Goal: Task Accomplishment & Management: Use online tool/utility

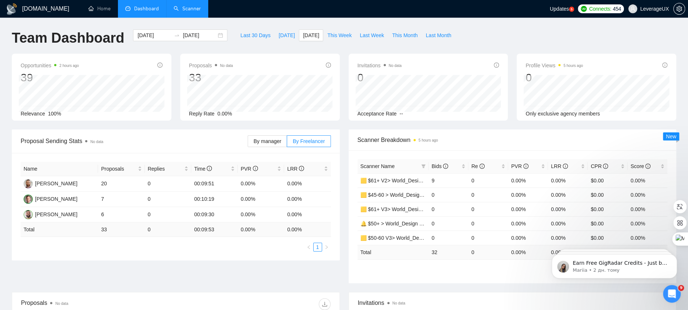
click at [184, 11] on link "Scanner" at bounding box center [186, 9] width 27 height 6
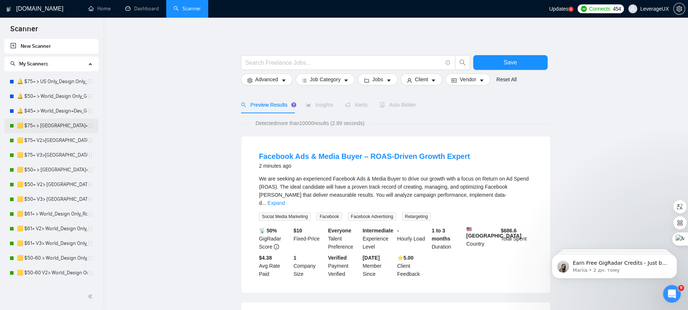
click at [51, 125] on link "🟨 $75+ > [GEOGRAPHIC_DATA]+[GEOGRAPHIC_DATA] Only_Tony-UX/UI_General" at bounding box center [52, 126] width 70 height 15
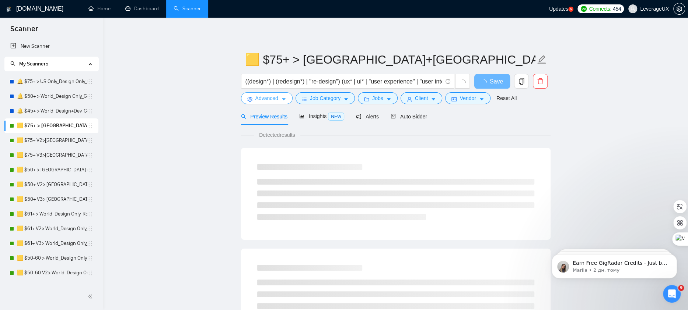
click at [280, 99] on button "Advanced" at bounding box center [267, 98] width 52 height 12
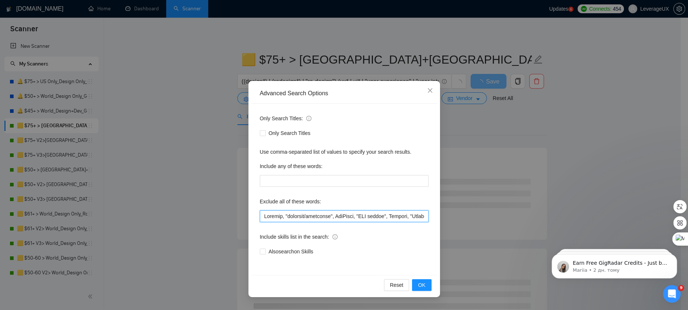
click at [262, 217] on input "text" at bounding box center [344, 217] width 169 height 12
paste input "Urgent Co-Founder "coach to teach""
drag, startPoint x: 281, startPoint y: 217, endPoint x: 272, endPoint y: 248, distance: 31.9
click at [282, 217] on input "text" at bounding box center [344, 217] width 169 height 12
click at [313, 219] on input "text" at bounding box center [344, 217] width 169 height 12
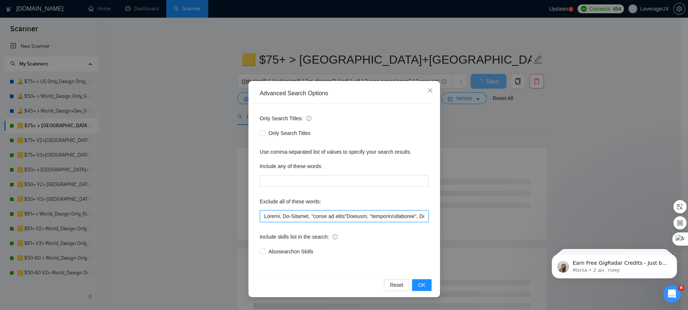
drag, startPoint x: 355, startPoint y: 215, endPoint x: 354, endPoint y: 235, distance: 20.6
click at [355, 215] on input "text" at bounding box center [344, 217] width 169 height 12
drag, startPoint x: 356, startPoint y: 217, endPoint x: 249, endPoint y: 214, distance: 107.2
click at [249, 214] on div "Advanced Search Options Only Search Titles: Only Search Titles Use comma-separa…" at bounding box center [344, 189] width 192 height 217
type input "Urgent, Co-Founder, "coach to teach", Webflow, "designer/developer", OneTrust, …"
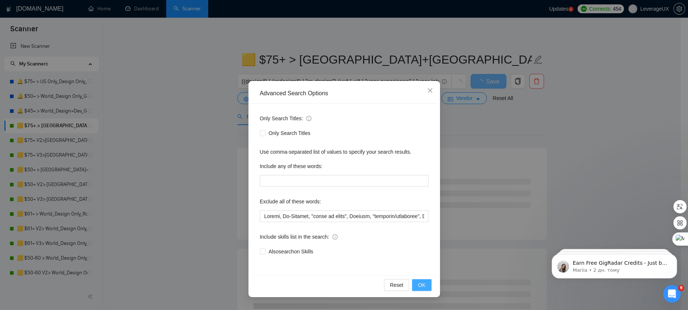
click at [420, 289] on button "OK" at bounding box center [421, 286] width 19 height 12
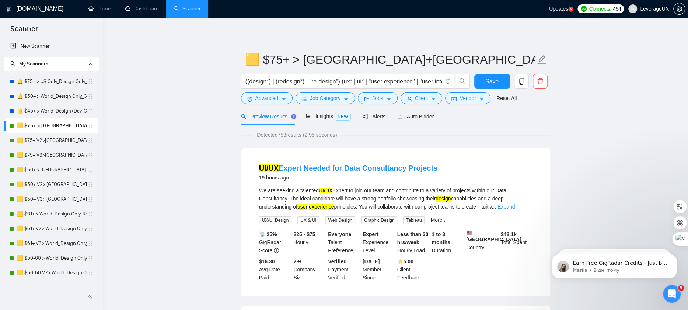
click at [503, 74] on form "🟨 $75+ > US+Canada_Design Only_Tony-UX/UI_General ((design*) | (redesign*) | "r…" at bounding box center [395, 78] width 309 height 60
click at [496, 80] on span "Save" at bounding box center [491, 81] width 13 height 9
click at [42, 143] on link "🟨 $75+ V2>[GEOGRAPHIC_DATA]+[GEOGRAPHIC_DATA] Only_Tony-UX/UI_General" at bounding box center [52, 140] width 70 height 15
click at [276, 98] on span "Advanced" at bounding box center [266, 98] width 23 height 8
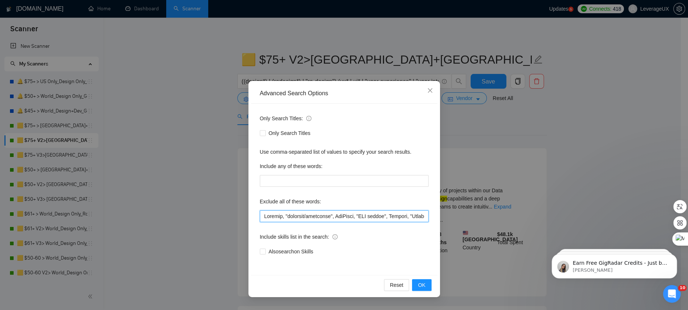
click at [264, 217] on input "text" at bounding box center [344, 217] width 169 height 12
paste input "Urgent, Co-Founder, "coach to teach","
type input "Urgent, Co-Founder, "coach to teach", Webflow, "designer/developer", OneTrust, …"
click at [429, 291] on button "OK" at bounding box center [421, 286] width 19 height 12
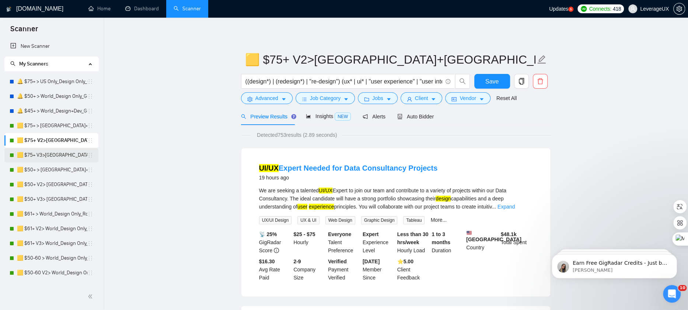
click at [47, 158] on link "🟨 $75+ V3>[GEOGRAPHIC_DATA]+[GEOGRAPHIC_DATA] Only_Tony-UX/UI_General" at bounding box center [52, 155] width 70 height 15
click at [489, 77] on span "Save" at bounding box center [491, 81] width 13 height 9
click at [59, 155] on link "🟨 $75+ V3>[GEOGRAPHIC_DATA]+[GEOGRAPHIC_DATA] Only_Tony-UX/UI_General" at bounding box center [52, 155] width 70 height 15
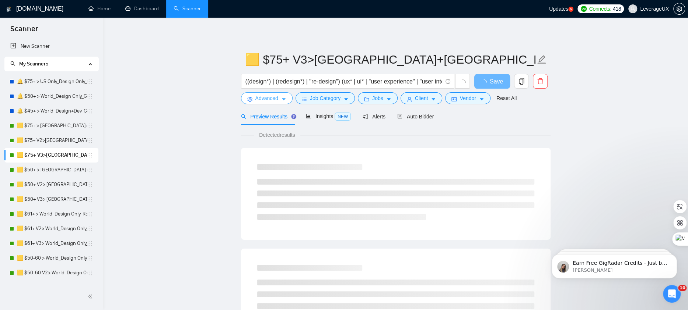
click at [287, 96] on button "Advanced" at bounding box center [267, 98] width 52 height 12
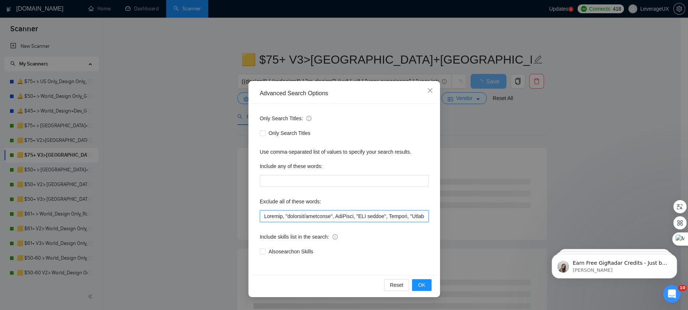
click at [261, 218] on input "text" at bounding box center [344, 217] width 169 height 12
paste input "Urgent, Co-Founder, "coach to teach","
type input "Urgent, Co-Founder, "coach to teach", Webflow, "designer/developer", OneTrust, …"
click at [420, 287] on span "OK" at bounding box center [421, 285] width 7 height 8
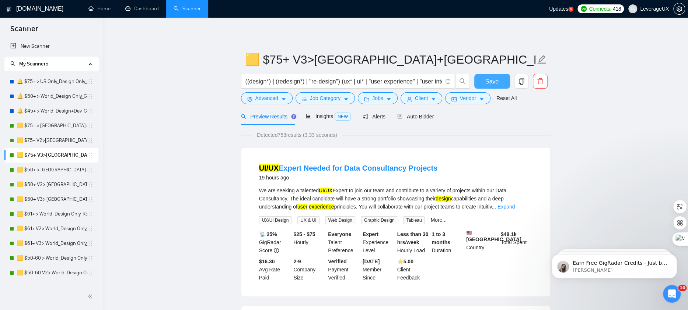
click at [485, 87] on button "Save" at bounding box center [492, 81] width 36 height 15
click at [70, 170] on link "🟨 $50+ > [GEOGRAPHIC_DATA]+[GEOGRAPHIC_DATA] Only_Tony-UX/UI_General" at bounding box center [52, 170] width 70 height 15
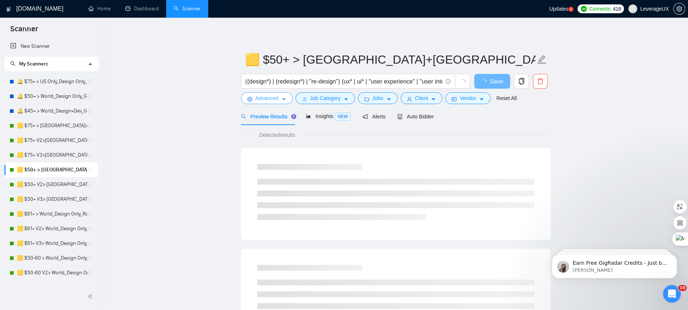
click at [283, 98] on icon "caret-down" at bounding box center [283, 99] width 5 height 5
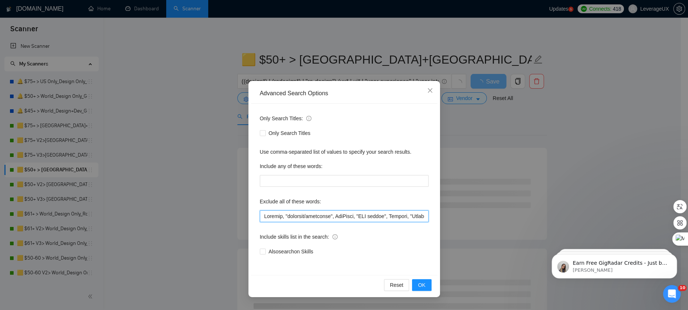
click at [262, 221] on input "text" at bounding box center [344, 217] width 169 height 12
click at [262, 219] on input "text" at bounding box center [344, 217] width 169 height 12
paste input "Urgent, Co-Founder, "coach to teach","
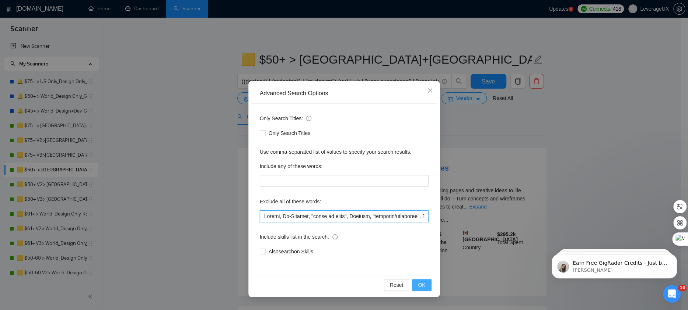
type input "Urgent, Co-Founder, "coach to teach", Webflow, "designer/developer", OneTrust, …"
click at [424, 284] on span "OK" at bounding box center [421, 285] width 7 height 8
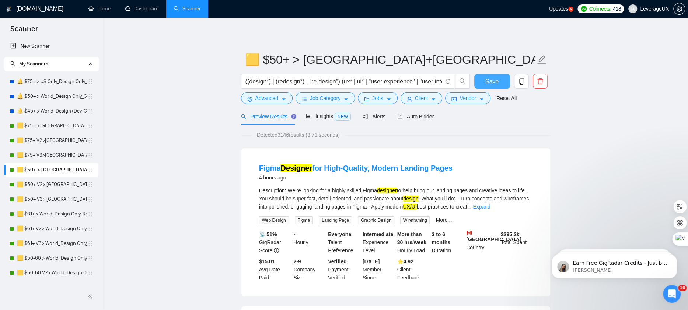
click at [483, 84] on button "Save" at bounding box center [492, 81] width 36 height 15
click at [57, 183] on link "🟨 $50+ V2> [GEOGRAPHIC_DATA]+[GEOGRAPHIC_DATA] Only_Tony-UX/UI_General" at bounding box center [52, 185] width 70 height 15
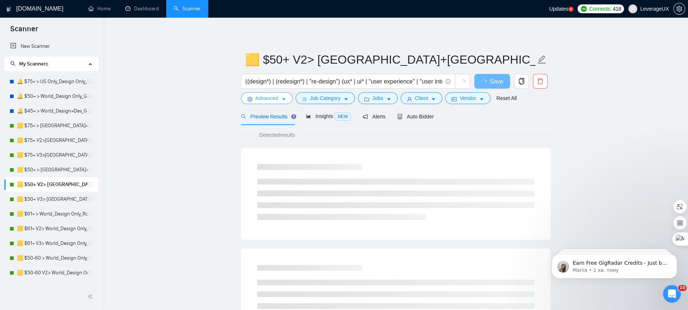
click at [284, 101] on icon "caret-down" at bounding box center [283, 99] width 5 height 5
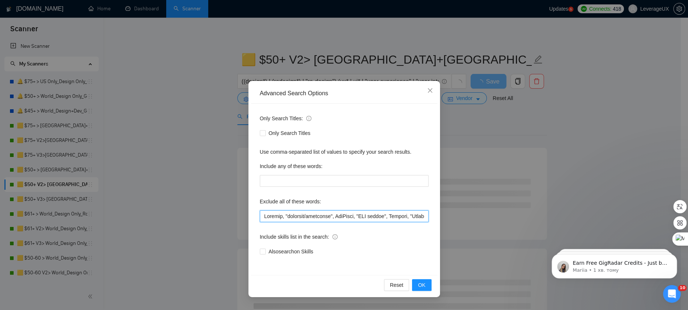
click at [263, 219] on input "text" at bounding box center [344, 217] width 169 height 12
paste input "Urgent, Co-Founder, "coach to teach","
type input "Urgent, Co-Founder, "coach to teach", Webflow, "designer/developer", OneTrust, …"
click at [418, 284] on span "OK" at bounding box center [421, 285] width 7 height 8
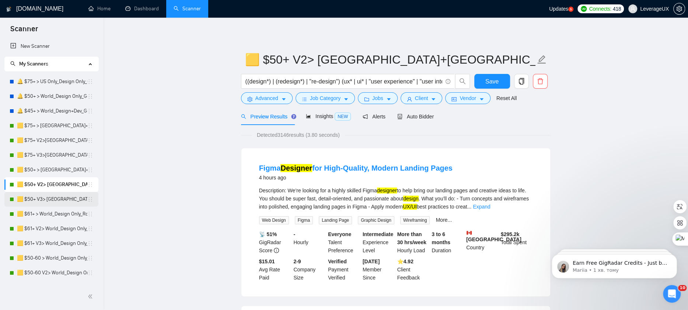
click at [53, 200] on link "🟨 $50+ V3> [GEOGRAPHIC_DATA]+[GEOGRAPHIC_DATA] Only_Tony-UX/UI_General" at bounding box center [52, 199] width 70 height 15
click at [481, 80] on button "Save" at bounding box center [492, 81] width 36 height 15
click at [55, 200] on link "🟨 $50+ V3> [GEOGRAPHIC_DATA]+[GEOGRAPHIC_DATA] Only_Tony-UX/UI_General" at bounding box center [52, 199] width 70 height 15
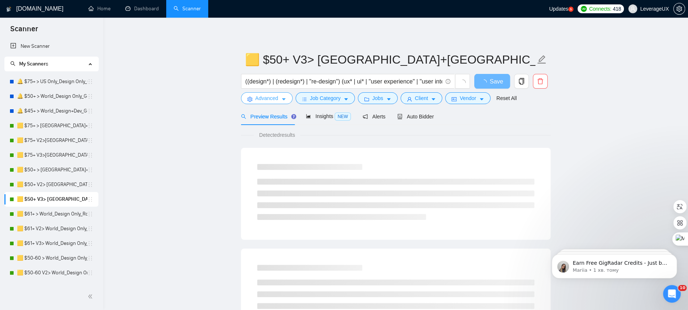
click at [280, 103] on button "Advanced" at bounding box center [267, 98] width 52 height 12
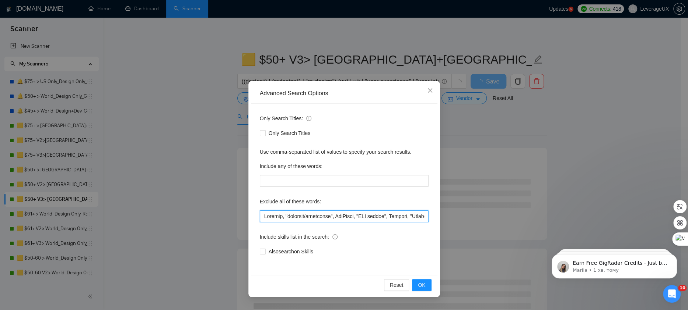
click at [262, 216] on input "text" at bounding box center [344, 217] width 169 height 12
paste input "Urgent, Co-Founder, "coach to teach","
type input "Urgent, Co-Founder, "coach to teach", Webflow, "designer/developer", OneTrust, …"
click at [425, 291] on button "OK" at bounding box center [421, 286] width 19 height 12
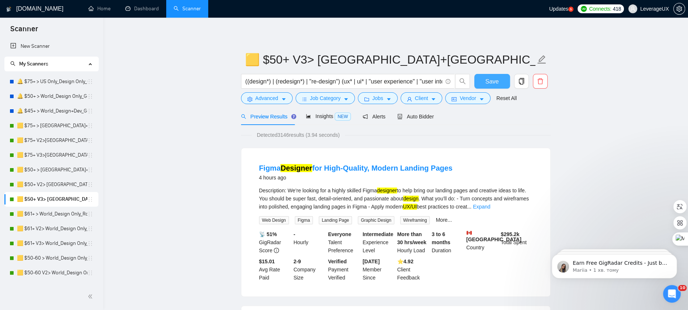
click at [489, 80] on span "Save" at bounding box center [491, 81] width 13 height 9
click at [51, 216] on link "🟨 $61+ > World_Design Only_Roman-UX/UI_General" at bounding box center [52, 214] width 70 height 15
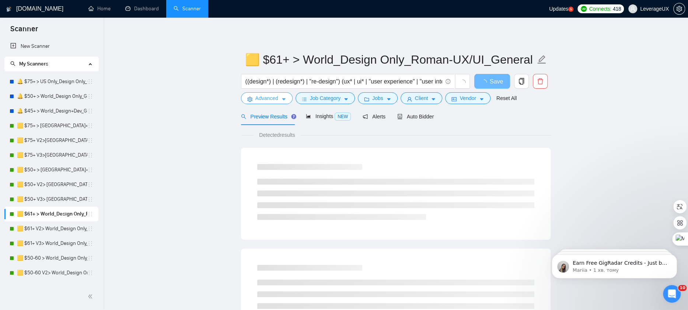
click at [282, 100] on icon "caret-down" at bounding box center [283, 99] width 5 height 5
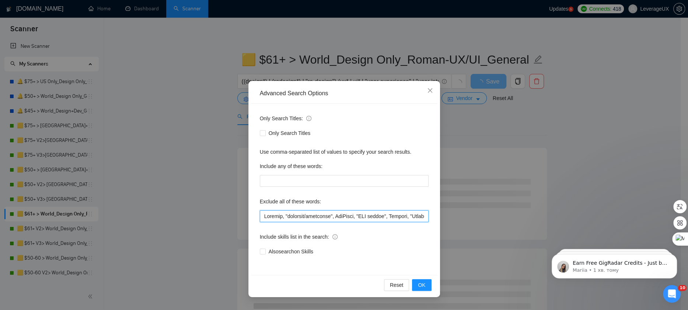
click at [262, 216] on input "text" at bounding box center [344, 217] width 169 height 12
paste input "Urgent, Co-Founder, "coach to teach","
type input "Urgent, Co-Founder, "coach to teach", Webflow, "designer/developer", OneTrust, …"
click at [423, 287] on span "OK" at bounding box center [421, 285] width 7 height 8
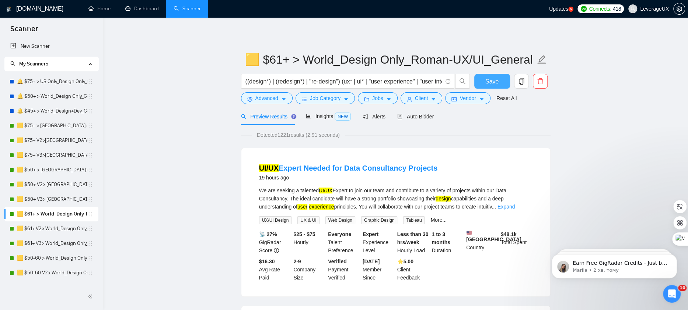
drag, startPoint x: 483, startPoint y: 84, endPoint x: 453, endPoint y: 140, distance: 63.6
click at [483, 84] on button "Save" at bounding box center [492, 81] width 36 height 15
click at [61, 229] on link "🟨 $61+ V2> World_Design Only_Roman-UX/UI_General" at bounding box center [52, 229] width 70 height 15
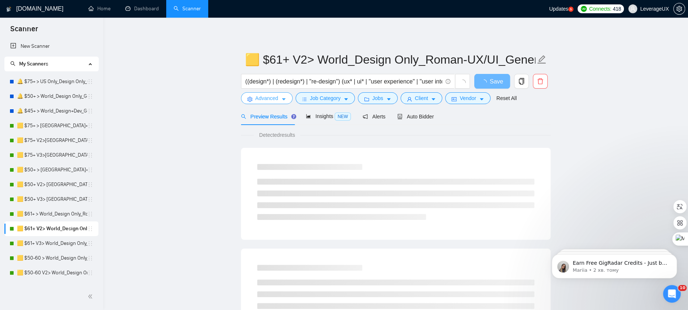
click at [274, 97] on span "Advanced" at bounding box center [266, 98] width 23 height 8
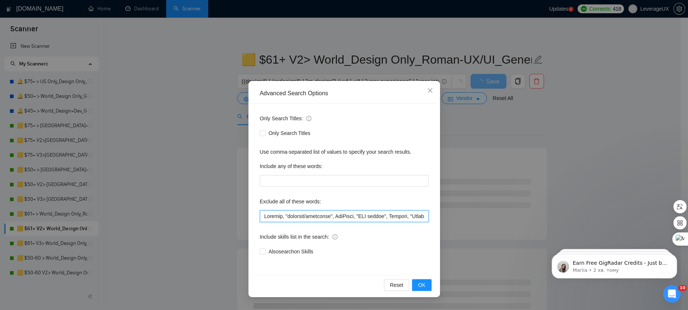
click at [263, 218] on input "text" at bounding box center [344, 217] width 169 height 12
paste input "Urgent, Co-Founder, "coach to teach","
type input "Urgent, Co-Founder, "coach to teach", Webflow, "designer/developer", OneTrust, …"
click at [426, 280] on button "OK" at bounding box center [421, 286] width 19 height 12
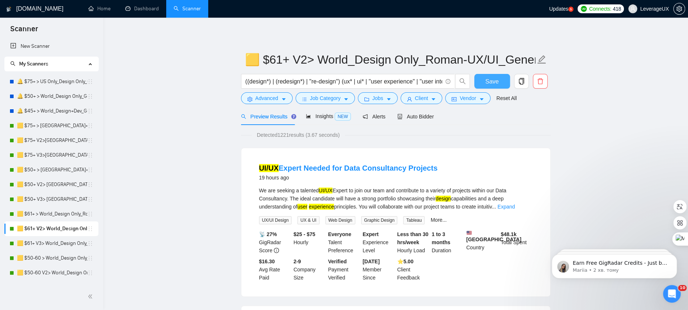
click at [484, 78] on button "Save" at bounding box center [492, 81] width 36 height 15
click at [22, 243] on link "🟨 $61+ V3> World_Design Only_Roman-UX/UI_General" at bounding box center [52, 243] width 70 height 15
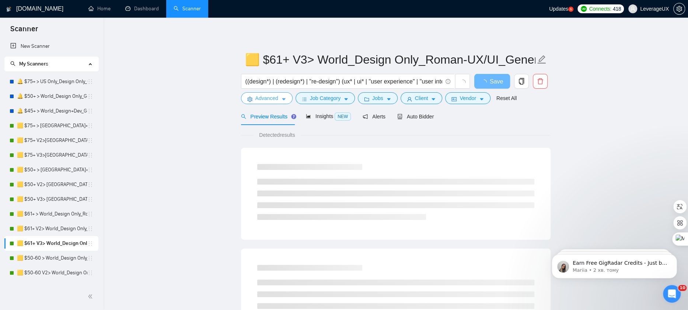
click at [276, 99] on span "Advanced" at bounding box center [266, 98] width 23 height 8
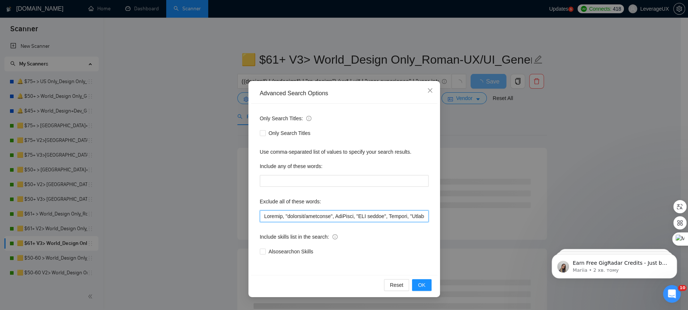
click at [263, 214] on input "text" at bounding box center [344, 217] width 169 height 12
paste input "Urgent, Co-Founder, "coach to teach","
type input "Urgent, Co-Founder, "coach to teach", Webflow, "designer/developer", OneTrust, …"
click at [422, 284] on span "OK" at bounding box center [421, 285] width 7 height 8
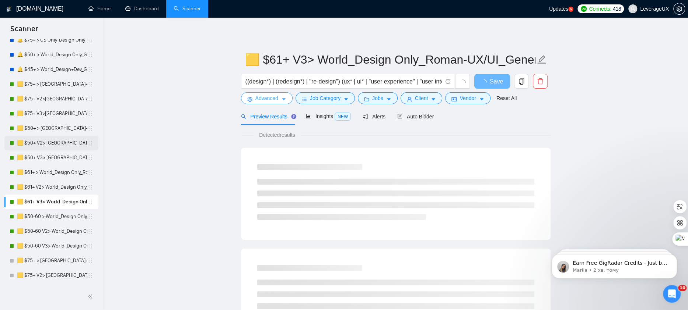
scroll to position [42, 0]
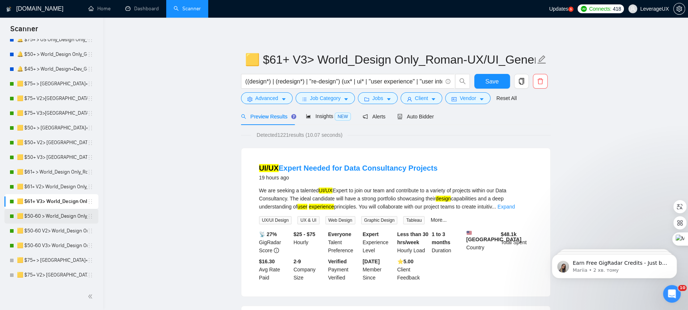
click at [67, 218] on link "🟨 $50-60 > World_Design Only_Roman-Web Design_General" at bounding box center [52, 216] width 70 height 15
click at [484, 85] on button "Save" at bounding box center [492, 81] width 36 height 15
click at [34, 211] on link "🟨 $50-60 > World_Design Only_Roman-Web Design_General" at bounding box center [52, 216] width 70 height 15
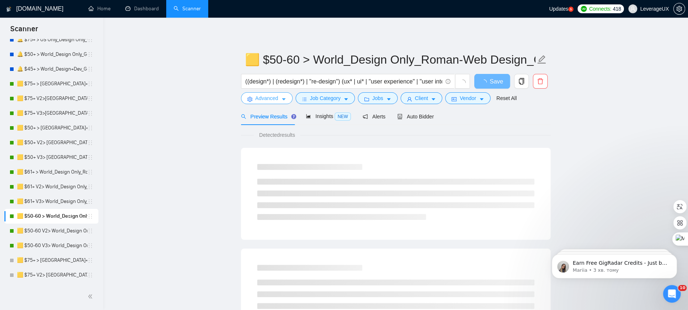
click at [287, 98] on button "Advanced" at bounding box center [267, 98] width 52 height 12
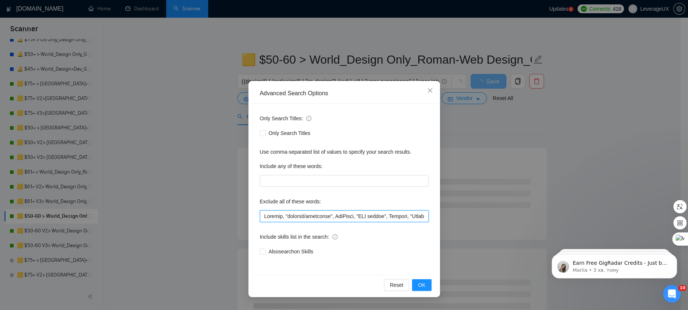
click at [262, 215] on input "text" at bounding box center [344, 217] width 169 height 12
paste input "Urgent, Co-Founder, "coach to teach","
type input "Urgent, Co-Founder, "coach to teach", Webflow, "designer/developer", OneTrust, …"
click at [419, 284] on span "OK" at bounding box center [421, 285] width 7 height 8
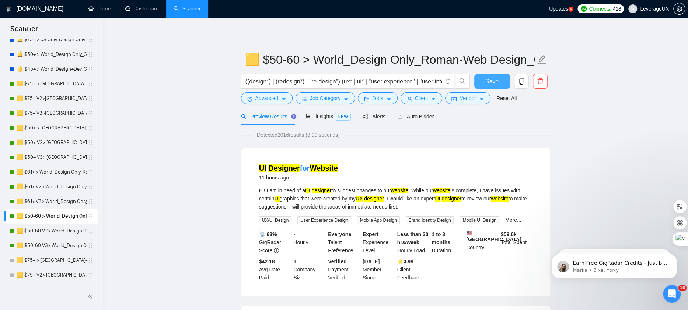
click at [494, 79] on span "Save" at bounding box center [491, 81] width 13 height 9
click at [46, 232] on link "🟨 $50-60 V2> World_Design Only_Roman-Web Design_General" at bounding box center [52, 231] width 70 height 15
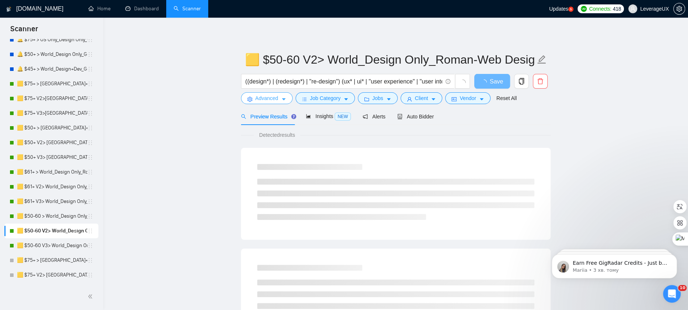
click at [280, 97] on button "Advanced" at bounding box center [267, 98] width 52 height 12
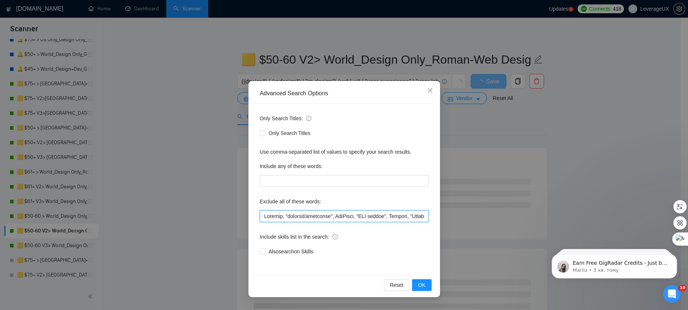
click at [260, 216] on input "text" at bounding box center [344, 217] width 169 height 12
paste input "Urgent, Co-Founder, "coach to teach","
type input "Urgent, Co-Founder, "coach to teach", Webflow, "designer/developer", OneTrust, …"
click at [426, 283] on button "OK" at bounding box center [421, 286] width 19 height 12
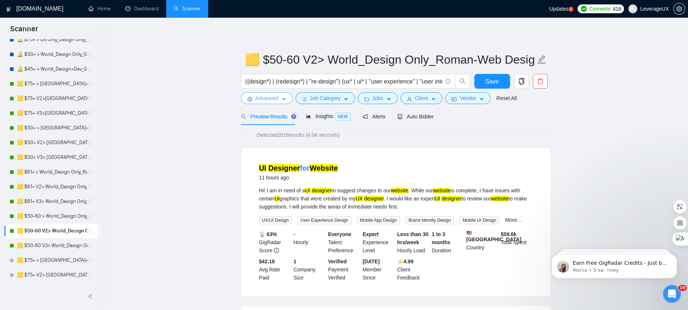
click at [270, 98] on span "Advanced" at bounding box center [266, 98] width 23 height 8
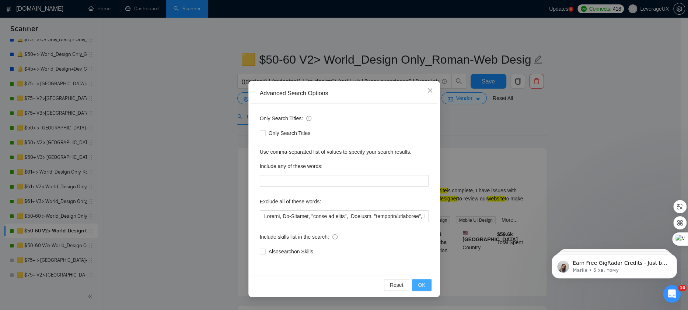
drag, startPoint x: 417, startPoint y: 289, endPoint x: 426, endPoint y: 282, distance: 12.0
click at [417, 289] on button "OK" at bounding box center [421, 286] width 19 height 12
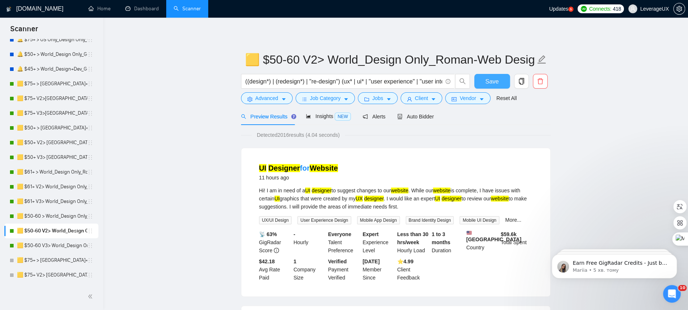
click at [485, 77] on span "Save" at bounding box center [491, 81] width 13 height 9
click at [67, 241] on link "🟨 $50-60 V3> World_Design Only_Roman-Web Design_General" at bounding box center [52, 246] width 70 height 15
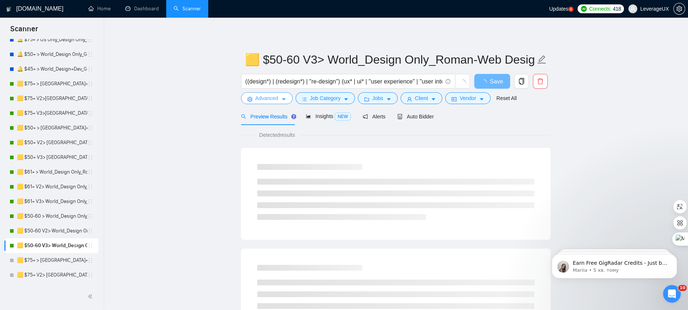
click at [274, 98] on span "Advanced" at bounding box center [266, 98] width 23 height 8
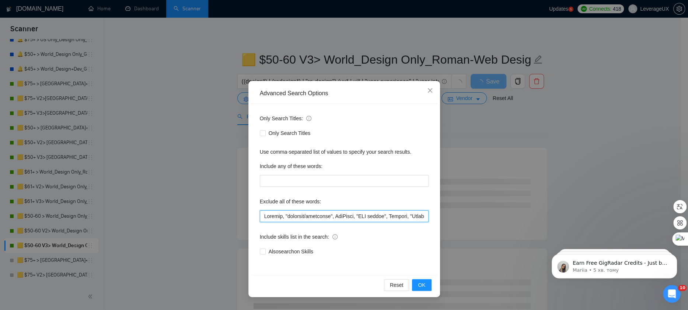
click at [263, 216] on input "text" at bounding box center [344, 217] width 169 height 12
paste input "Urgent, Co-Founder, "coach to teach","
type input "Urgent, Co-Founder, "coach to teach", Webflow, "designer/developer", OneTrust, …"
click at [421, 282] on span "OK" at bounding box center [421, 285] width 7 height 8
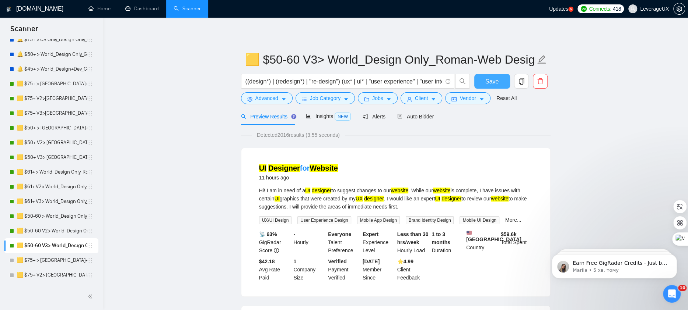
click at [490, 80] on span "Save" at bounding box center [491, 81] width 13 height 9
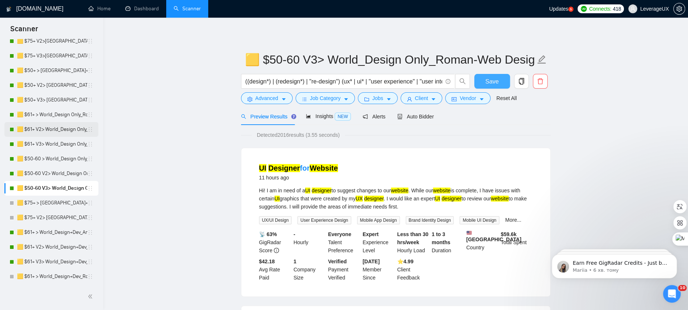
scroll to position [218, 0]
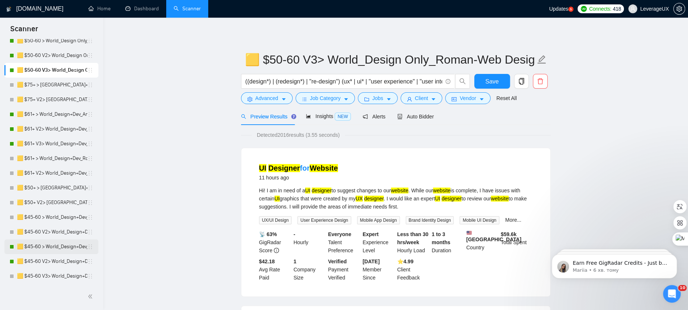
click at [63, 247] on link "🟨 $45-60 > World_Design+Dev_Antony-Front-End_General" at bounding box center [52, 247] width 70 height 15
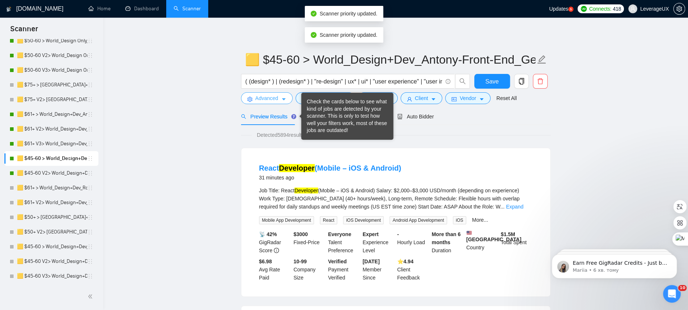
click at [283, 95] on button "Advanced" at bounding box center [267, 98] width 52 height 12
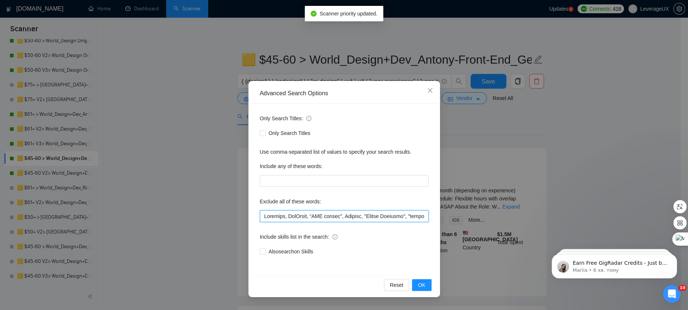
click at [263, 219] on input "text" at bounding box center [344, 217] width 169 height 12
paste input "Urgent, Co-Founder, "coach to teach","
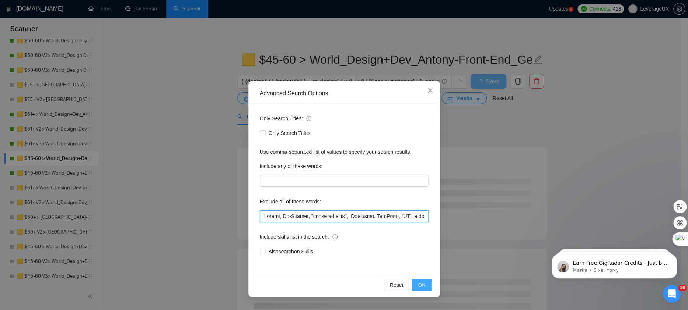
type input "Loremi, Do-Sitamet, "conse ad elits", Doeiusmo, TemPorin, “UTL etdolo", Magnaal…"
click at [416, 285] on button "OK" at bounding box center [421, 286] width 19 height 12
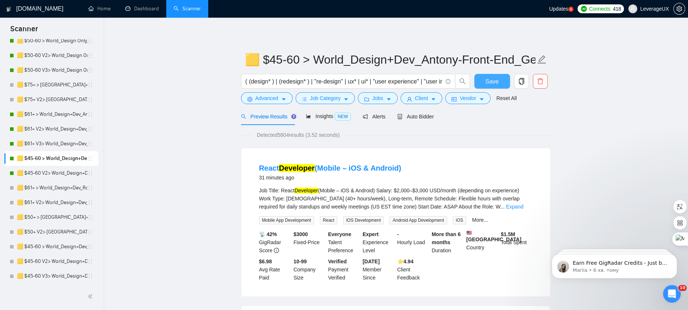
click at [488, 87] on button "Save" at bounding box center [492, 81] width 36 height 15
click at [71, 178] on link "🟨 $45-60 V2> World_Design+Dev_Antony-Front-End_General" at bounding box center [52, 173] width 70 height 15
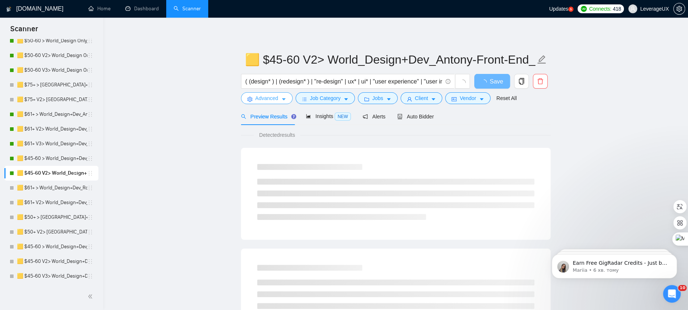
drag, startPoint x: 289, startPoint y: 97, endPoint x: 286, endPoint y: 102, distance: 6.3
click at [289, 98] on button "Advanced" at bounding box center [267, 98] width 52 height 12
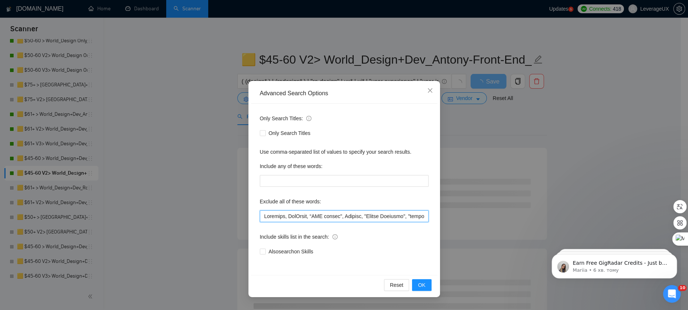
click at [263, 217] on input "text" at bounding box center [344, 217] width 169 height 12
paste input "Urgent, Co-Founder, "coach to teach","
click at [419, 285] on span "OK" at bounding box center [421, 285] width 7 height 8
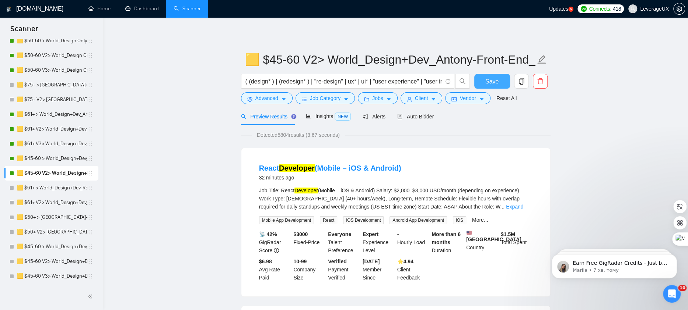
click at [494, 86] on button "Save" at bounding box center [492, 81] width 36 height 15
click at [257, 102] on span "Advanced" at bounding box center [266, 98] width 23 height 8
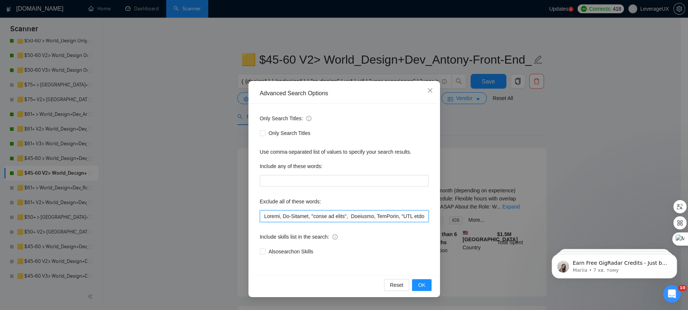
click at [262, 217] on input "text" at bounding box center [344, 217] width 169 height 12
paste input "no-coding, no-code IMMEDIATE"
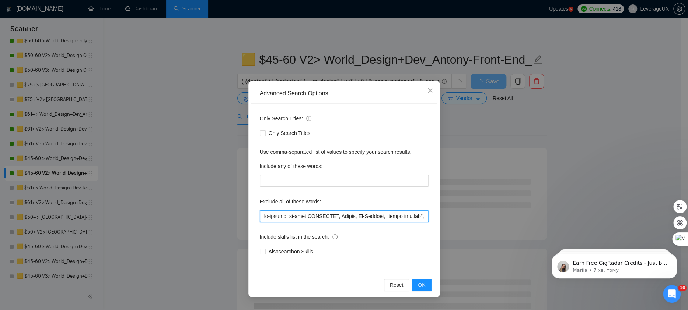
click at [312, 220] on input "text" at bounding box center [344, 217] width 169 height 12
type input "lo-ipsumd, si-amet, CONSECTET, Adipis, El-Seddoei, "tempo in utlab", Etdolore, …"
click at [423, 288] on span "OK" at bounding box center [421, 285] width 7 height 8
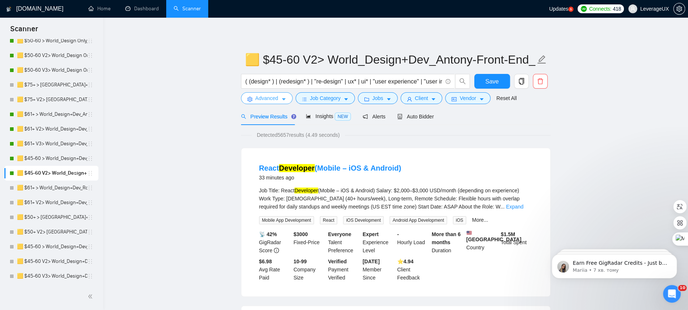
drag, startPoint x: 282, startPoint y: 102, endPoint x: 281, endPoint y: 108, distance: 6.3
click at [281, 102] on icon "caret-down" at bounding box center [283, 99] width 5 height 5
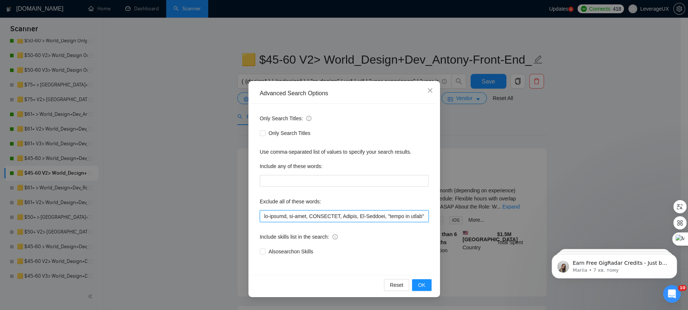
drag, startPoint x: 264, startPoint y: 218, endPoint x: 345, endPoint y: 218, distance: 81.0
click at [345, 218] on input "text" at bounding box center [344, 217] width 169 height 12
click at [487, 81] on div "Advanced Search Options Only Search Titles: Only Search Titles Use comma-separa…" at bounding box center [344, 155] width 688 height 310
click at [487, 84] on div "Advanced Search Options Only Search Titles: Only Search Titles Use comma-separa…" at bounding box center [344, 155] width 688 height 310
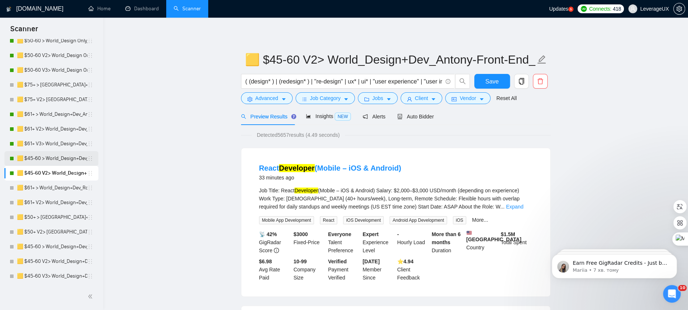
click at [28, 160] on link "🟨 $45-60 > World_Design+Dev_Antony-Front-End_General" at bounding box center [52, 158] width 70 height 15
click at [501, 84] on button "Save" at bounding box center [492, 81] width 36 height 15
click at [57, 158] on link "🟨 $45-60 > World_Design+Dev_Antony-Front-End_General" at bounding box center [52, 158] width 70 height 15
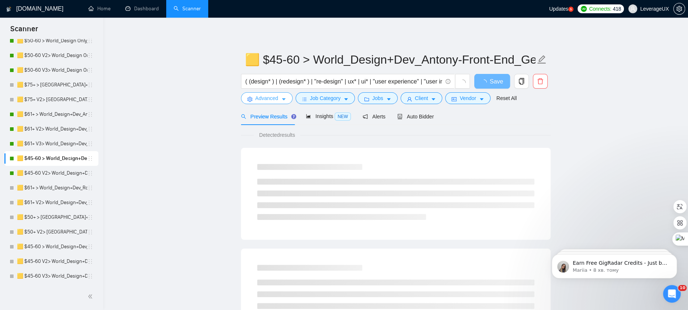
click at [285, 96] on button "Advanced" at bounding box center [267, 98] width 52 height 12
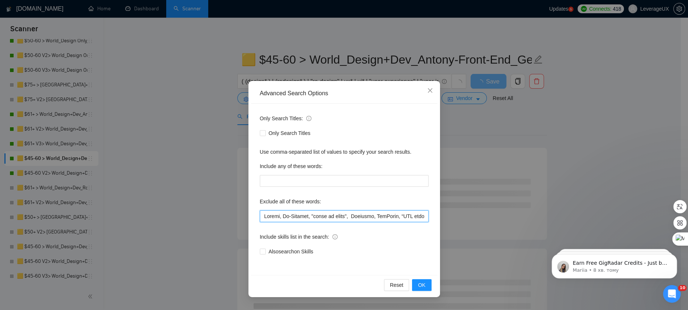
click at [262, 216] on input "text" at bounding box center [344, 217] width 169 height 12
paste input "no-coding, no-code, IMMEDIATE,"
type input "lo-ipsumd, si-amet, CONSECTET, Adipis, El-Seddoei, "tempo in utlab", Etdolore, …"
drag, startPoint x: 417, startPoint y: 285, endPoint x: 421, endPoint y: 265, distance: 20.8
click at [417, 285] on button "OK" at bounding box center [421, 286] width 19 height 12
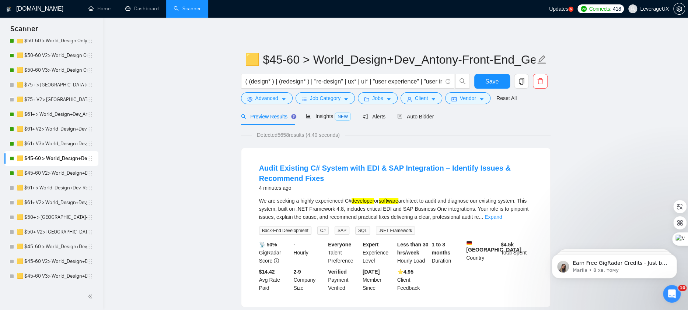
click at [492, 91] on div "Save" at bounding box center [492, 83] width 39 height 18
click at [491, 83] on span "Save" at bounding box center [491, 81] width 13 height 9
click at [32, 145] on link "🟨 $61+ V3> World_Design+Dev_Antony-Full-Stack_General" at bounding box center [52, 144] width 70 height 15
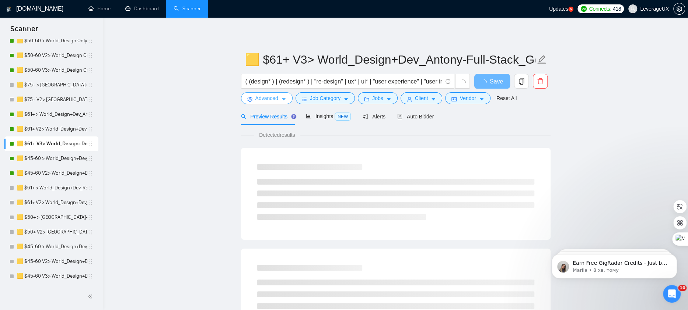
click at [286, 96] on span "caret-down" at bounding box center [283, 99] width 5 height 6
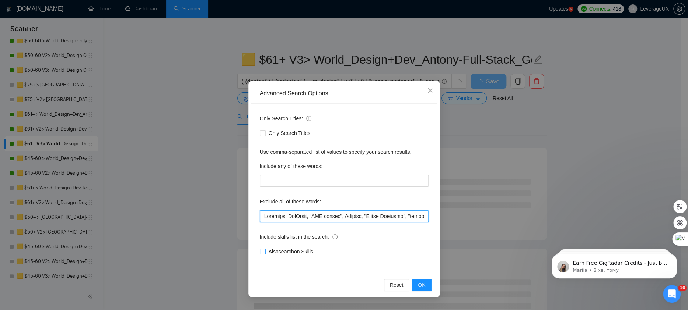
drag, startPoint x: 261, startPoint y: 217, endPoint x: 279, endPoint y: 251, distance: 38.7
click at [261, 217] on input "text" at bounding box center [344, 217] width 169 height 12
paste input "no-coding, no-code, IMMEDIATE,"
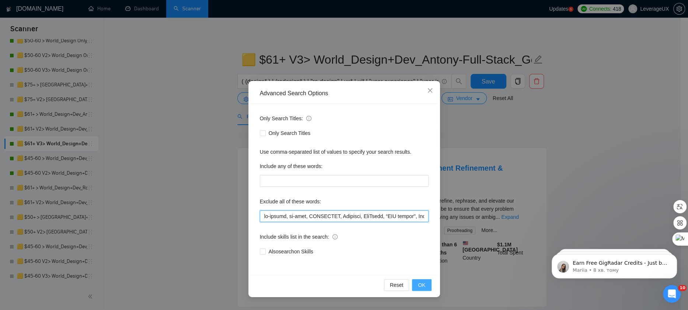
type input "lo-ipsumd, si-amet, CONSECTET, Adipisci, EliTsedd, “EIU tempor", Incidid, "Utla…"
click at [418, 285] on span "OK" at bounding box center [421, 285] width 7 height 8
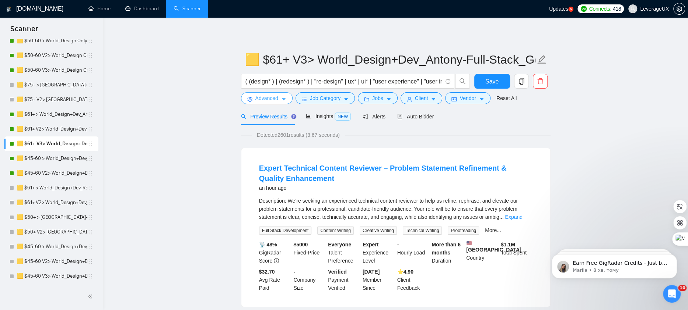
click at [284, 98] on icon "caret-down" at bounding box center [283, 99] width 5 height 5
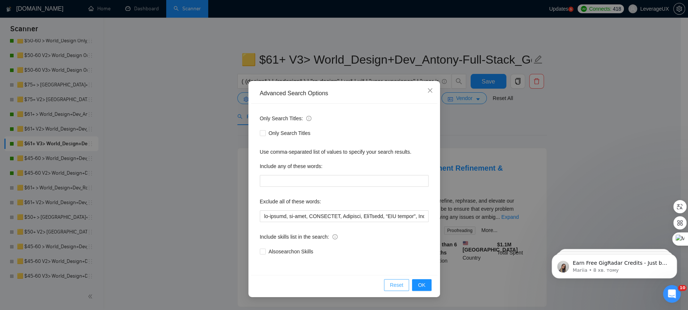
click at [407, 285] on button "Reset" at bounding box center [396, 286] width 25 height 12
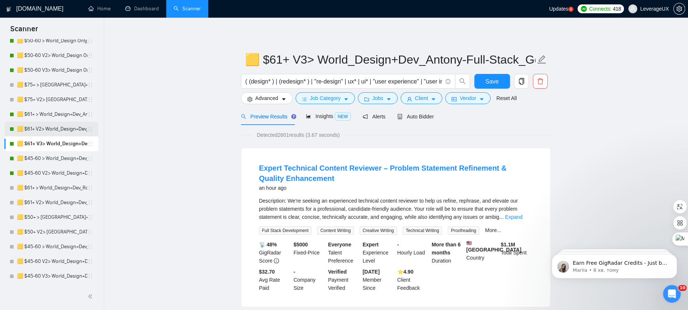
click at [34, 128] on link "🟨 $61+ V2> World_Design+Dev_Antony-Full-Stack_General" at bounding box center [52, 129] width 70 height 15
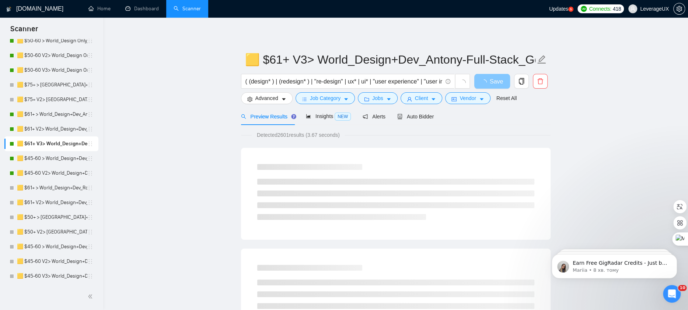
click at [481, 81] on icon "loading" at bounding box center [483, 83] width 7 height 7
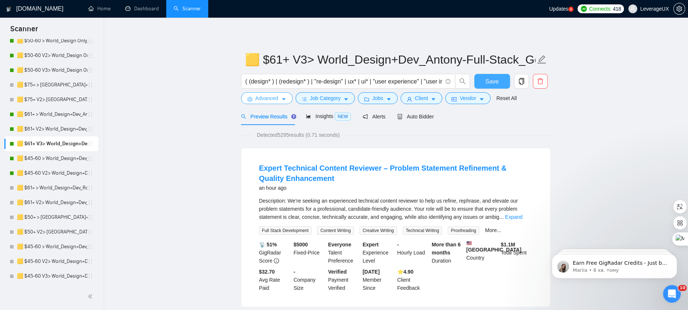
click at [283, 102] on button "Advanced" at bounding box center [267, 98] width 52 height 12
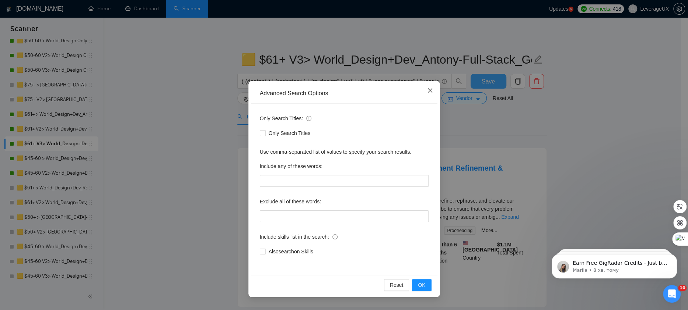
click at [435, 91] on span "Close" at bounding box center [430, 91] width 20 height 20
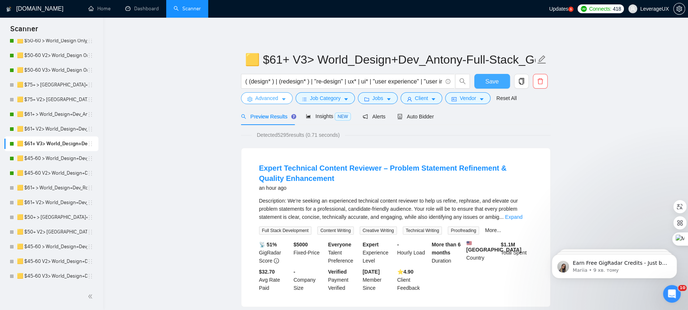
click at [275, 99] on span "Advanced" at bounding box center [266, 98] width 23 height 8
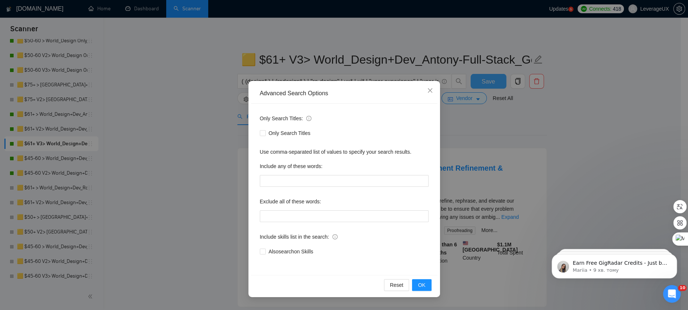
scroll to position [93, 0]
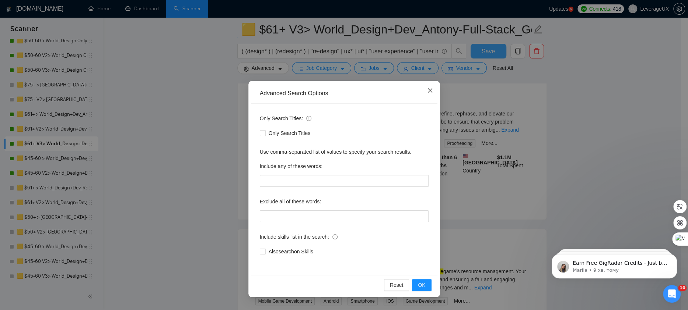
click at [430, 94] on icon "close" at bounding box center [430, 91] width 6 height 6
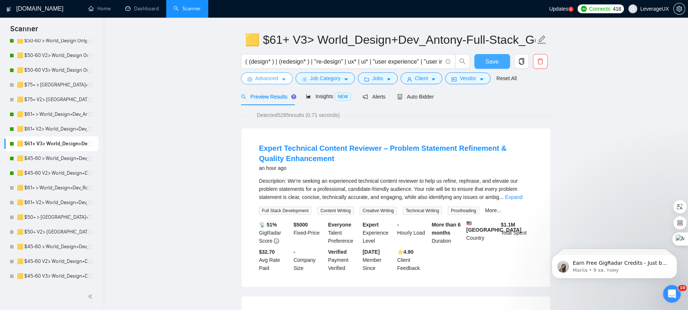
scroll to position [0, 0]
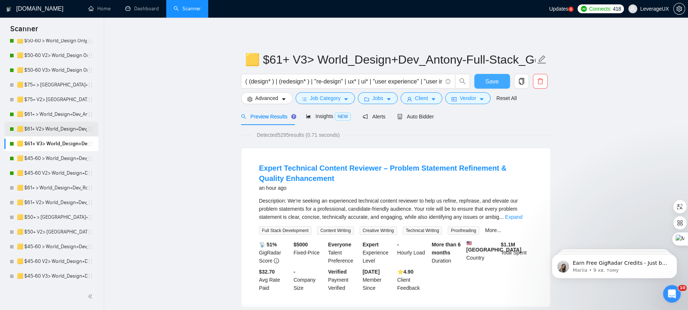
click at [54, 135] on link "🟨 $61+ V2> World_Design+Dev_Antony-Full-Stack_General" at bounding box center [52, 129] width 70 height 15
click at [51, 130] on link "🟨 $61+ V2> World_Design+Dev_Antony-Full-Stack_General" at bounding box center [52, 129] width 70 height 15
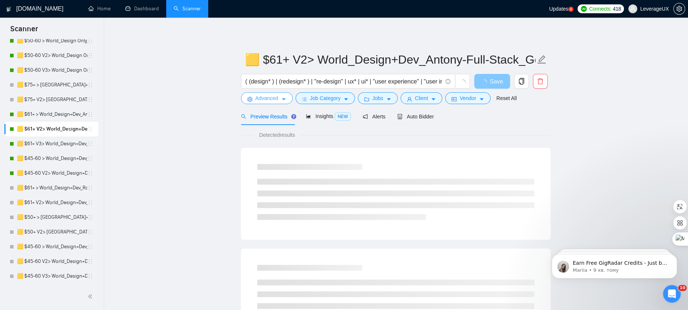
click at [283, 100] on icon "caret-down" at bounding box center [283, 99] width 5 height 5
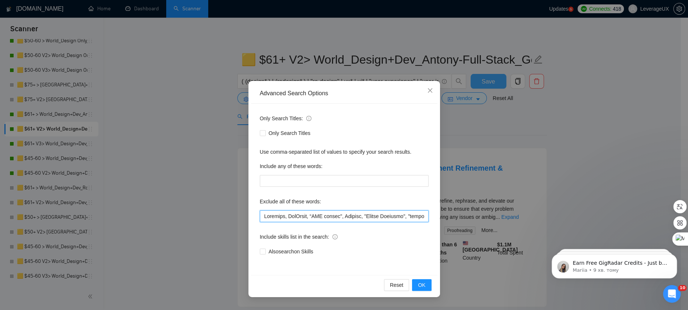
click at [263, 217] on input "text" at bounding box center [344, 217] width 169 height 12
paste input "no-coding, no-code, IMMEDIATE,"
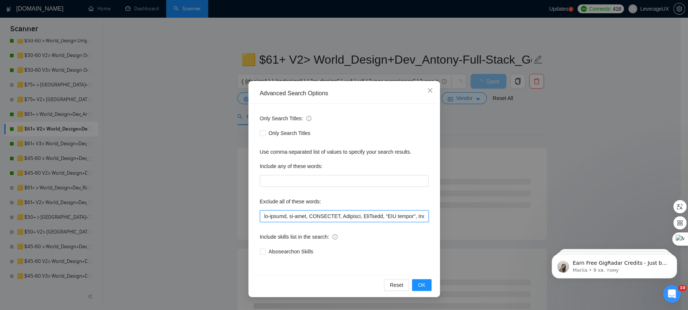
type input "lo-ipsumd, si-amet, CONSECTET, Adipisci, EliTsedd, “EIU tempor", Incidid, "Utla…"
click at [427, 282] on button "OK" at bounding box center [421, 286] width 19 height 12
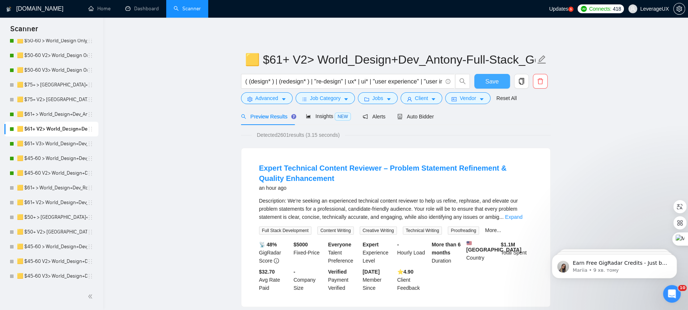
click at [484, 78] on button "Save" at bounding box center [492, 81] width 36 height 15
click at [45, 115] on link "🟨 $61+ > World_Design+Dev_Antony-Full-Stack_General" at bounding box center [52, 114] width 70 height 15
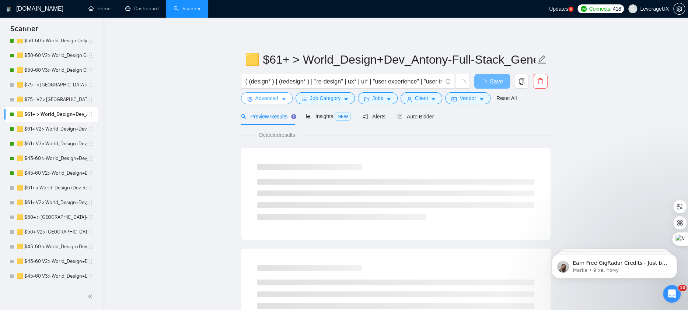
click at [288, 96] on button "Advanced" at bounding box center [267, 98] width 52 height 12
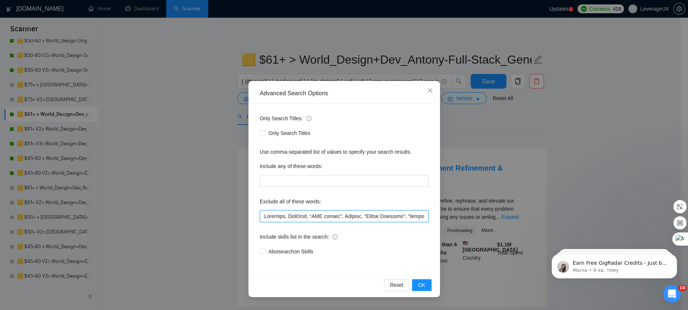
click at [264, 218] on input "text" at bounding box center [344, 217] width 169 height 12
paste input "no-coding, no-code, IMMEDIATE,"
type input "lo-ipsumd, si-amet, CONSECTET, Adipisci, EliTsedd, “EIU tempor", Incidid, "Utla…"
click at [420, 284] on span "OK" at bounding box center [421, 285] width 7 height 8
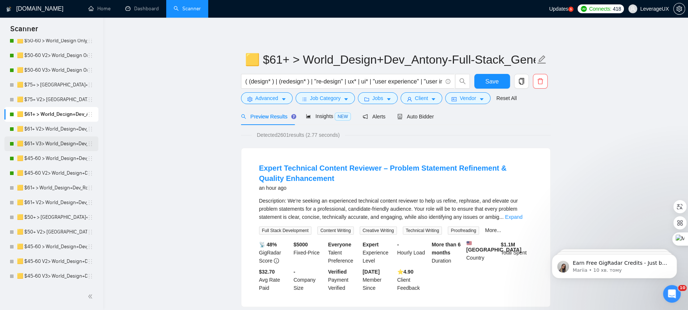
click at [55, 147] on link "🟨 $61+ V3> World_Design+Dev_Antony-Full-Stack_General" at bounding box center [52, 144] width 70 height 15
click at [498, 85] on span "Save" at bounding box center [491, 81] width 13 height 9
click at [81, 143] on link "🟨 $61+ V3> World_Design+Dev_Antony-Full-Stack_General" at bounding box center [52, 144] width 70 height 15
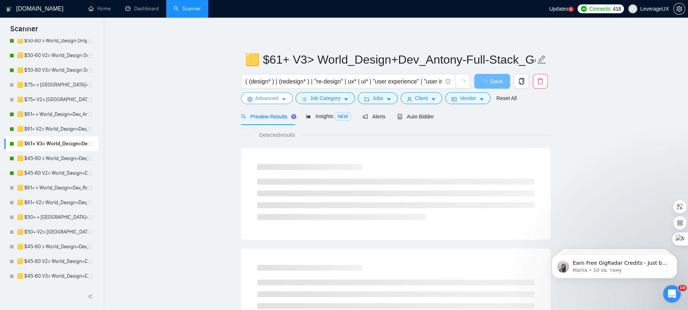
click at [269, 99] on span "Advanced" at bounding box center [266, 98] width 23 height 8
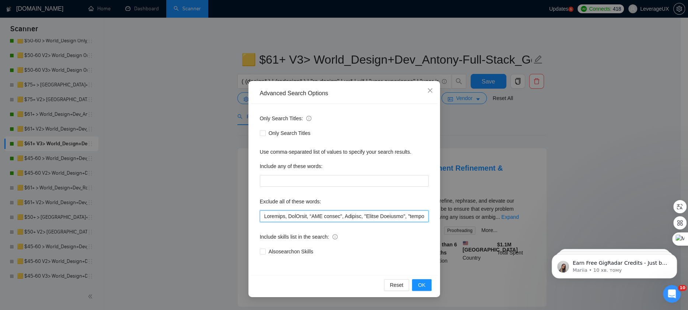
click at [263, 217] on input "text" at bounding box center [344, 217] width 169 height 12
paste input "no-coding, no-code, IMMEDIATE,"
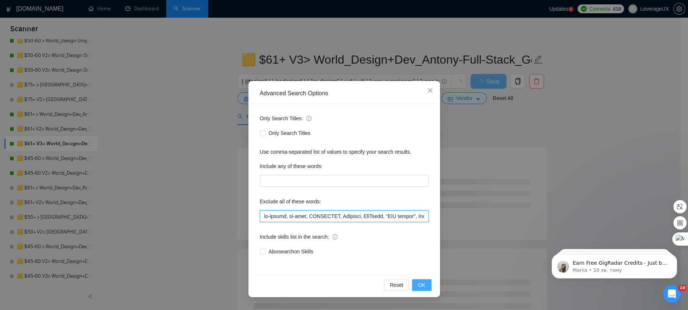
type input "lo-ipsumd, si-amet, CONSECTET, Adipisci, EliTsedd, “EIU tempor", Incidid, "Utla…"
click at [422, 283] on span "OK" at bounding box center [421, 285] width 7 height 8
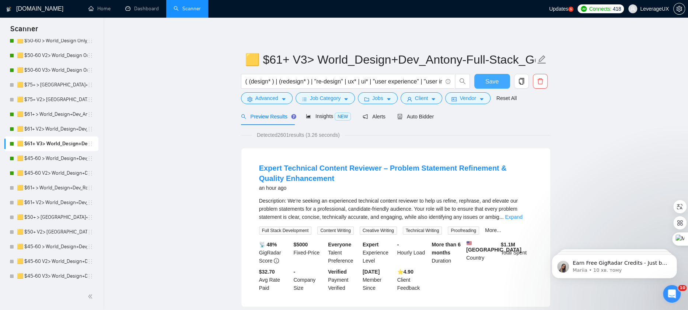
click at [494, 85] on span "Save" at bounding box center [491, 81] width 13 height 9
click at [21, 70] on link "🟨 $50-60 V3> World_Design Only_Roman-Web Design_General" at bounding box center [52, 70] width 70 height 15
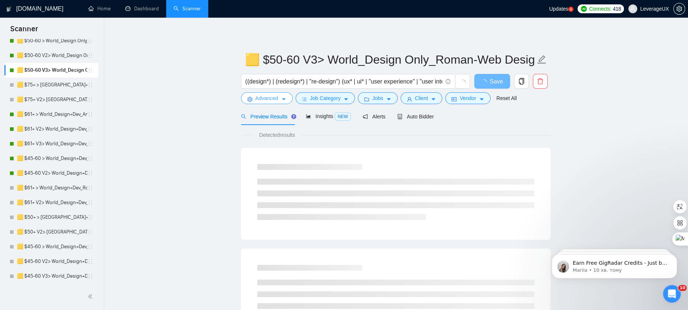
click at [274, 102] on span "Advanced" at bounding box center [266, 98] width 23 height 8
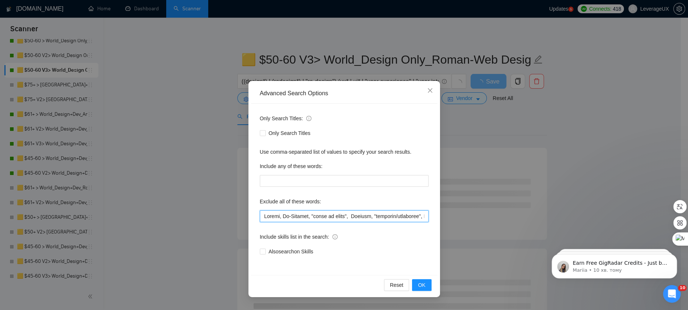
drag, startPoint x: 355, startPoint y: 217, endPoint x: 244, endPoint y: 214, distance: 111.3
click at [244, 214] on div "Advanced Search Options Only Search Titles: Only Search Titles Use comma-separa…" at bounding box center [344, 155] width 688 height 310
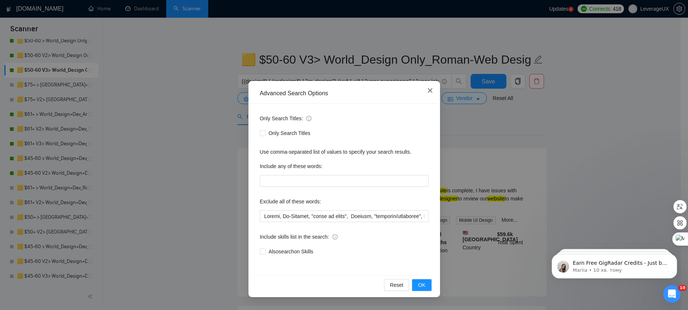
click at [429, 91] on icon "close" at bounding box center [429, 90] width 4 height 4
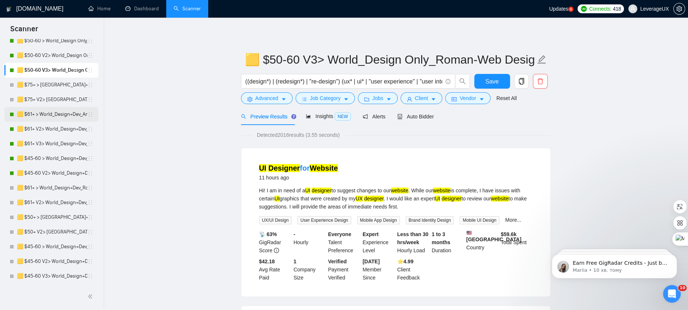
click at [46, 119] on link "🟨 $61+ > World_Design+Dev_Antony-Full-Stack_General" at bounding box center [52, 114] width 70 height 15
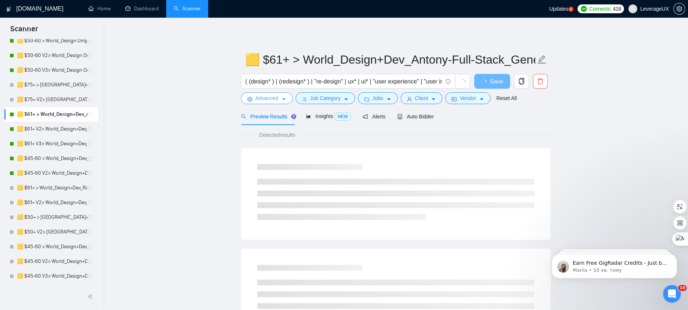
click at [275, 102] on button "Advanced" at bounding box center [267, 98] width 52 height 12
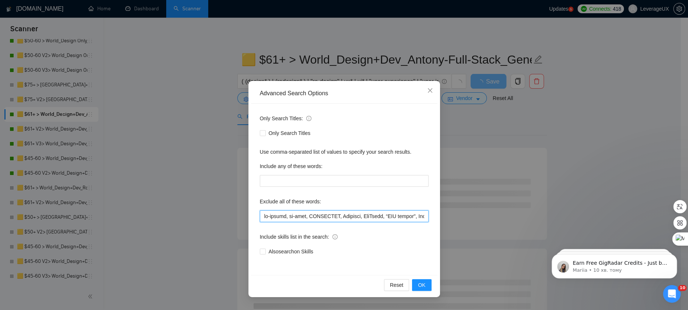
click at [345, 217] on input "text" at bounding box center [344, 217] width 169 height 12
paste input "Urgent, Co-Founder, "coach to teach","
type input "lo-ipsumd, si-amet, CONSECTET, Adipis, El-Seddoei, "tempo in utlab", Etdolore, …"
click at [425, 284] on button "OK" at bounding box center [421, 286] width 19 height 12
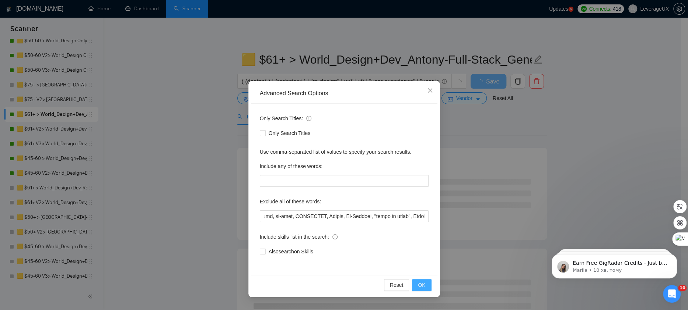
scroll to position [0, 0]
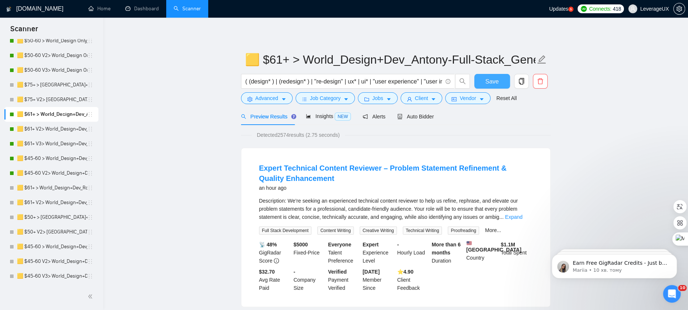
click at [491, 79] on span "Save" at bounding box center [491, 81] width 13 height 9
click at [51, 129] on link "🟨 $61+ V2> World_Design+Dev_Antony-Full-Stack_General" at bounding box center [52, 129] width 70 height 15
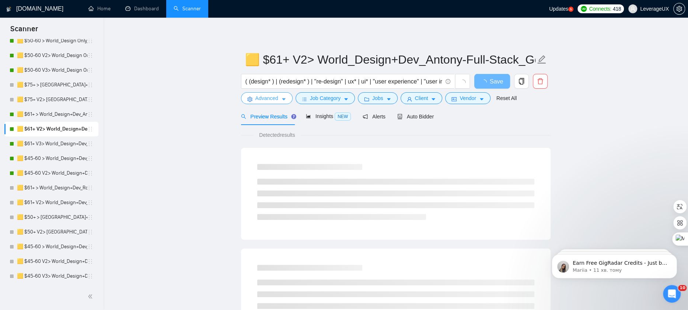
click at [284, 98] on icon "caret-down" at bounding box center [283, 99] width 5 height 5
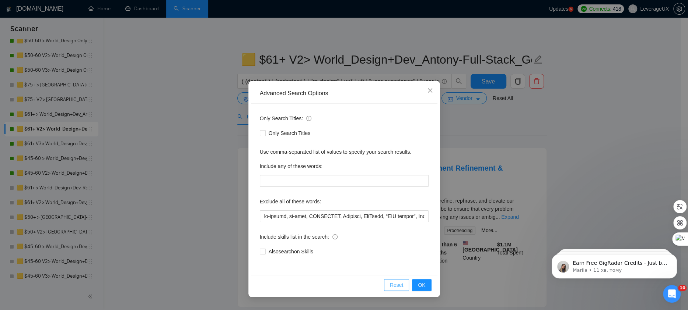
click at [398, 287] on span "Reset" at bounding box center [397, 285] width 14 height 8
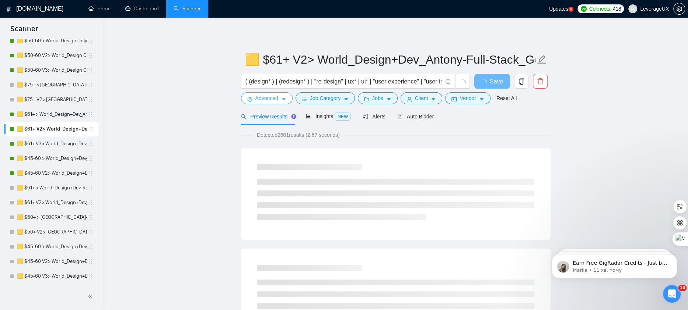
click at [278, 99] on button "Advanced" at bounding box center [267, 98] width 52 height 12
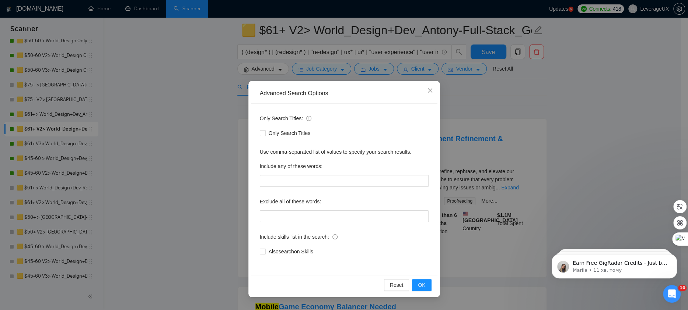
scroll to position [30, 0]
click at [429, 91] on icon "close" at bounding box center [430, 91] width 6 height 6
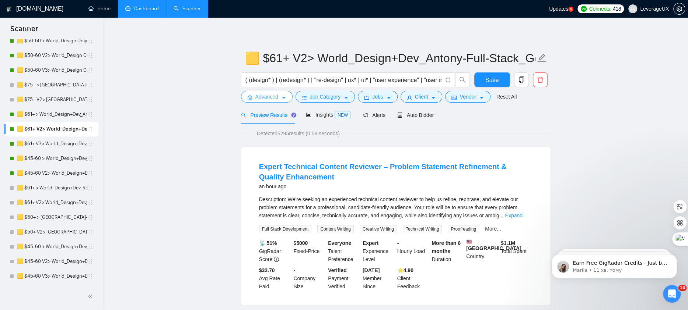
scroll to position [0, 0]
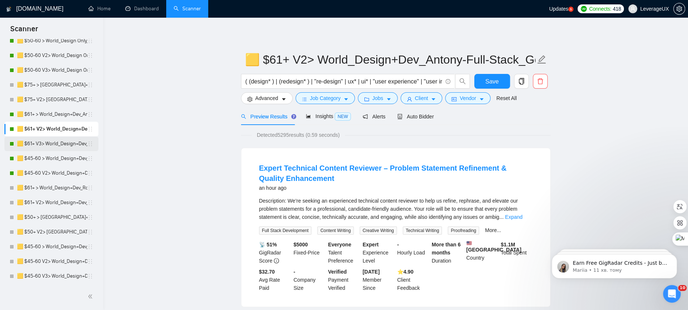
click at [66, 144] on link "🟨 $61+ V3> World_Design+Dev_Antony-Full-Stack_General" at bounding box center [52, 144] width 70 height 15
click at [279, 97] on button "Advanced" at bounding box center [267, 98] width 52 height 12
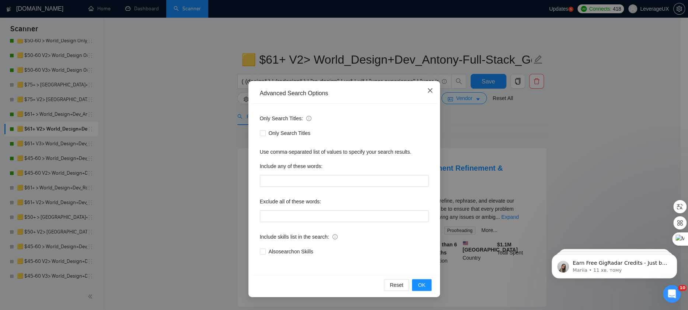
click at [431, 90] on icon "close" at bounding box center [430, 91] width 6 height 6
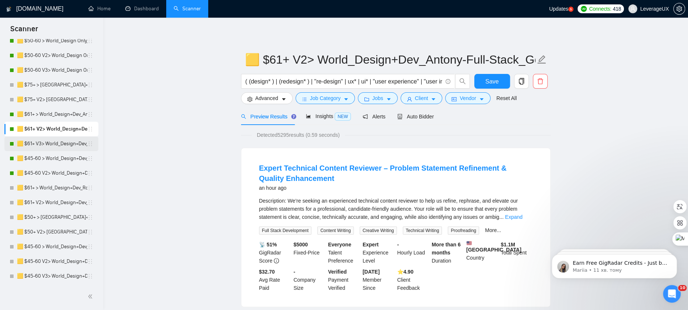
click at [34, 147] on link "🟨 $61+ V3> World_Design+Dev_Antony-Full-Stack_General" at bounding box center [52, 144] width 70 height 15
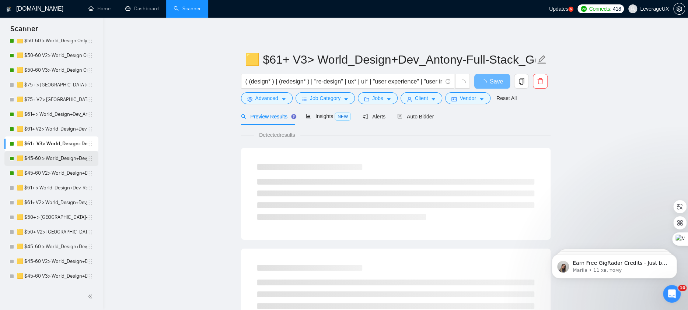
click at [51, 160] on link "🟨 $45-60 > World_Design+Dev_Antony-Front-End_General" at bounding box center [52, 158] width 70 height 15
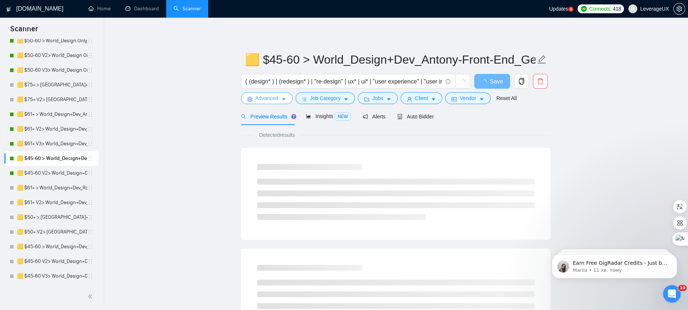
click at [283, 102] on button "Advanced" at bounding box center [267, 98] width 52 height 12
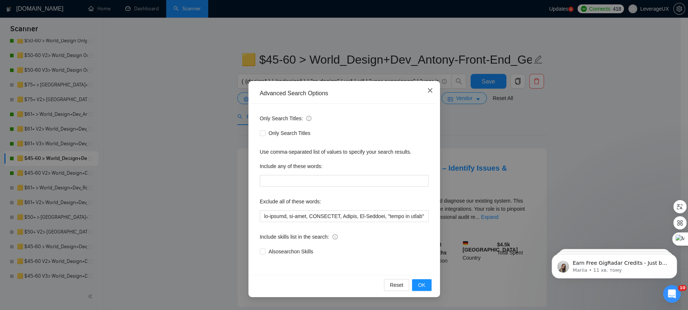
click at [429, 93] on icon "close" at bounding box center [430, 91] width 6 height 6
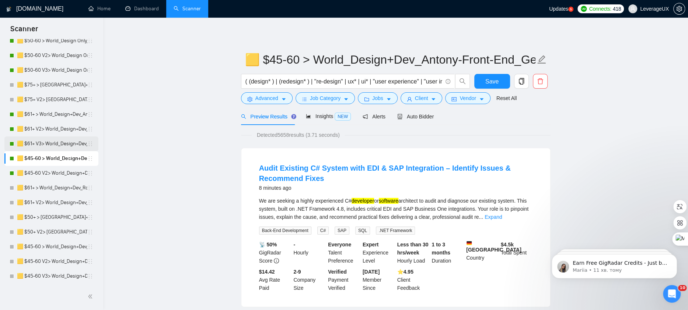
click at [61, 144] on link "🟨 $61+ V3> World_Design+Dev_Antony-Full-Stack_General" at bounding box center [52, 144] width 70 height 15
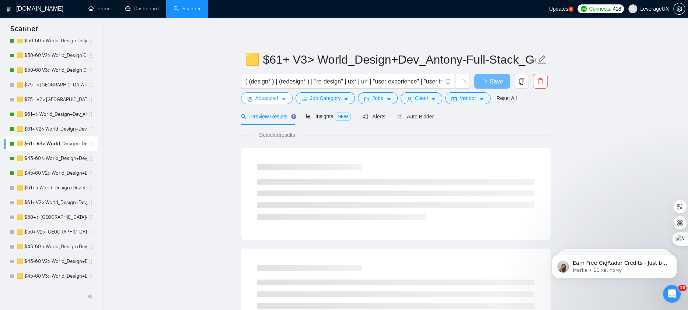
click at [284, 98] on icon "caret-down" at bounding box center [283, 99] width 5 height 5
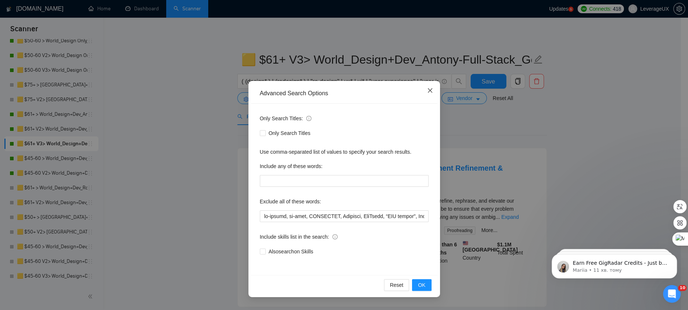
click at [430, 87] on span "Close" at bounding box center [430, 91] width 20 height 20
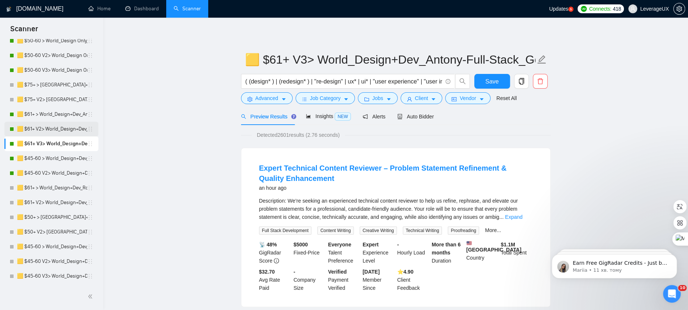
click at [47, 129] on link "🟨 $61+ V2> World_Design+Dev_Antony-Full-Stack_General" at bounding box center [52, 129] width 70 height 15
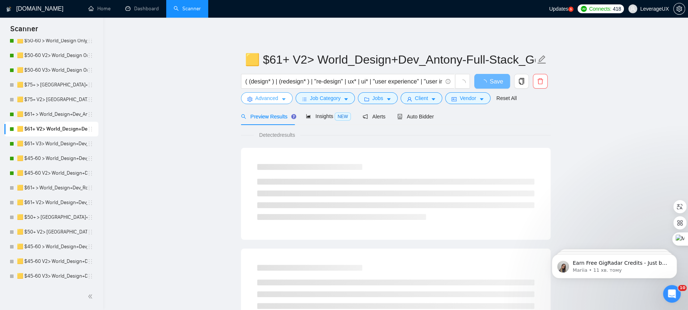
click at [282, 101] on icon "caret-down" at bounding box center [283, 99] width 5 height 5
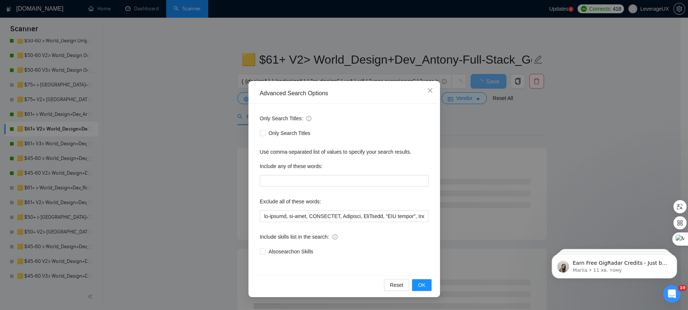
click at [112, 146] on div "Advanced Search Options Only Search Titles: Only Search Titles Use comma-separa…" at bounding box center [344, 155] width 688 height 310
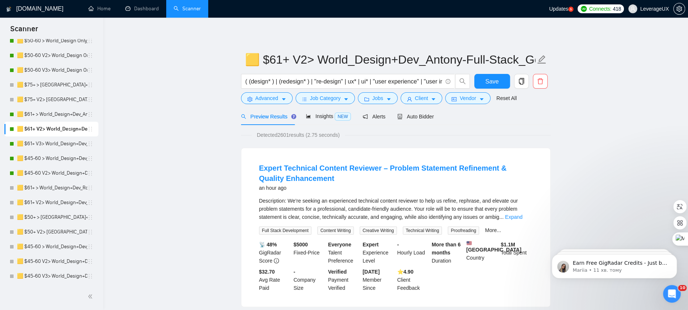
drag, startPoint x: 70, startPoint y: 112, endPoint x: 208, endPoint y: 109, distance: 137.8
click at [70, 112] on link "🟨 $61+ > World_Design+Dev_Antony-Full-Stack_General" at bounding box center [52, 114] width 70 height 15
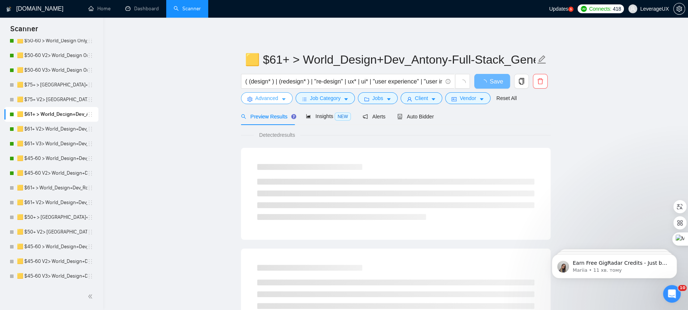
click at [282, 102] on button "Advanced" at bounding box center [267, 98] width 52 height 12
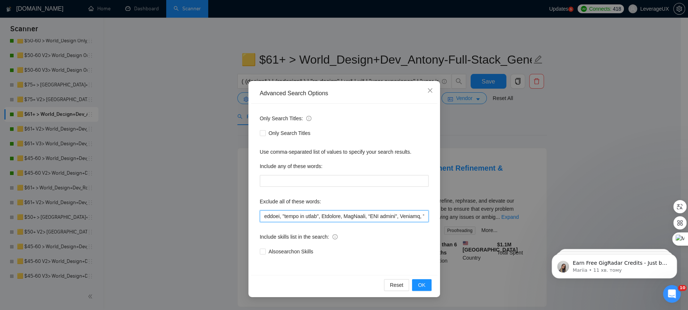
scroll to position [0, 122]
drag, startPoint x: 344, startPoint y: 217, endPoint x: 315, endPoint y: 219, distance: 29.5
click at [315, 219] on input "text" at bounding box center [344, 217] width 169 height 12
click at [54, 137] on div "Advanced Search Options Only Search Titles: Only Search Titles Use comma-separa…" at bounding box center [344, 155] width 688 height 310
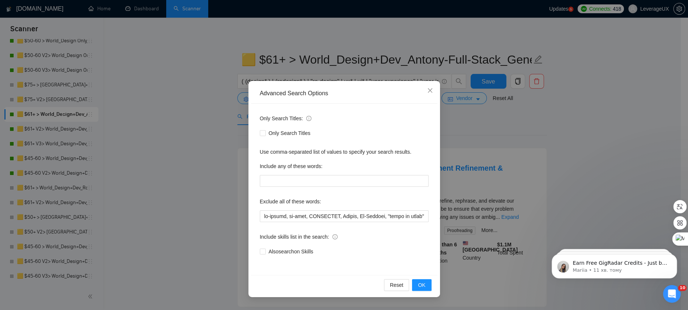
click at [54, 133] on div "Advanced Search Options Only Search Titles: Only Search Titles Use comma-separa…" at bounding box center [344, 155] width 688 height 310
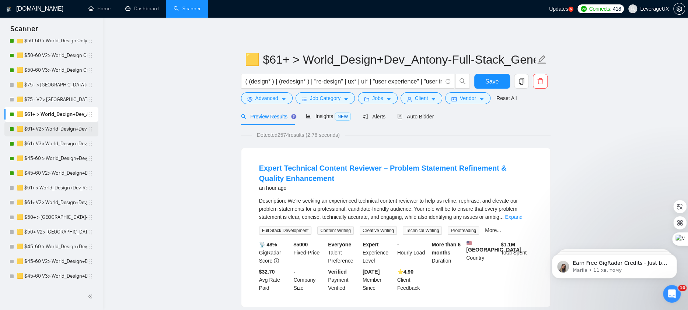
click at [54, 132] on link "🟨 $61+ V2> World_Design+Dev_Antony-Full-Stack_General" at bounding box center [52, 129] width 70 height 15
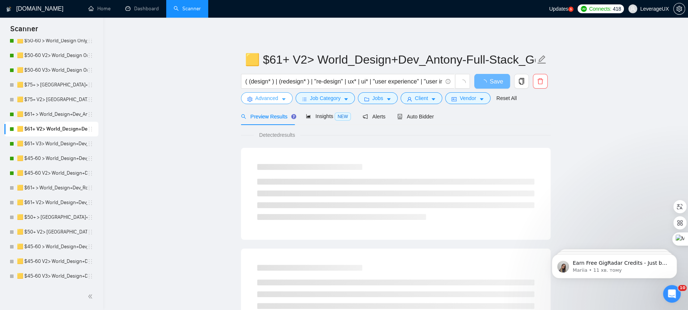
click at [285, 97] on span "caret-down" at bounding box center [283, 99] width 5 height 6
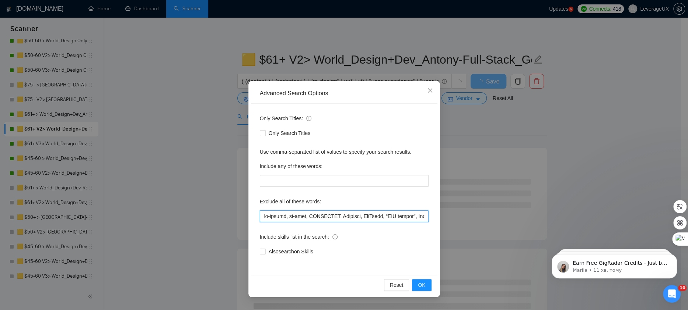
click at [345, 217] on input "text" at bounding box center [344, 217] width 169 height 12
paste input "Urgent, Co-Founder, "coach to teach","
type input "lo-ipsumd, si-amet, CONSECTET, Adipis, El-Seddoei, "tempo in utlab", Etdolore, …"
click at [429, 288] on button "OK" at bounding box center [421, 286] width 19 height 12
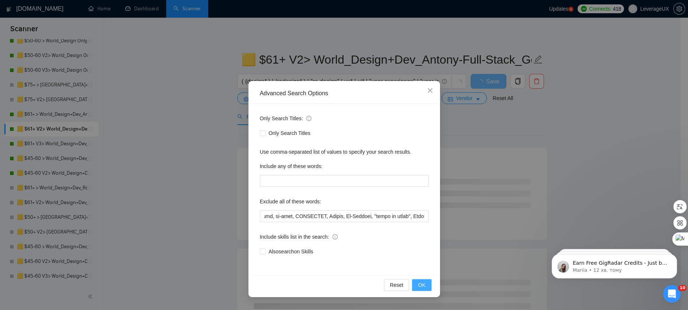
scroll to position [0, 0]
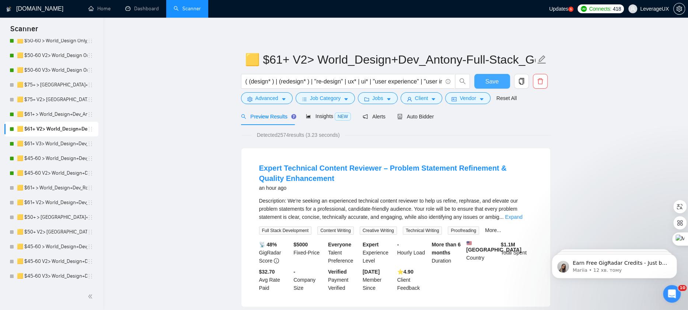
click at [495, 82] on span "Save" at bounding box center [491, 81] width 13 height 9
click at [67, 145] on link "🟨 $61+ V3> World_Design+Dev_Antony-Full-Stack_General" at bounding box center [52, 144] width 70 height 15
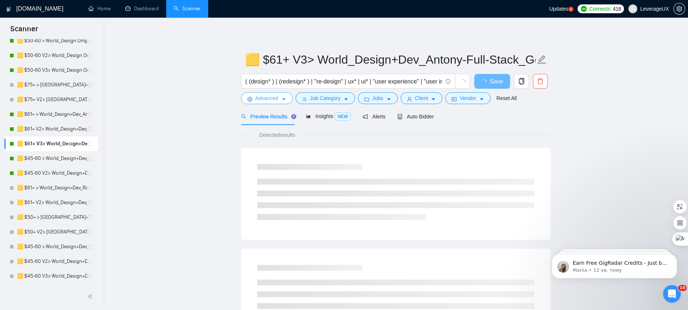
click at [291, 97] on button "Advanced" at bounding box center [267, 98] width 52 height 12
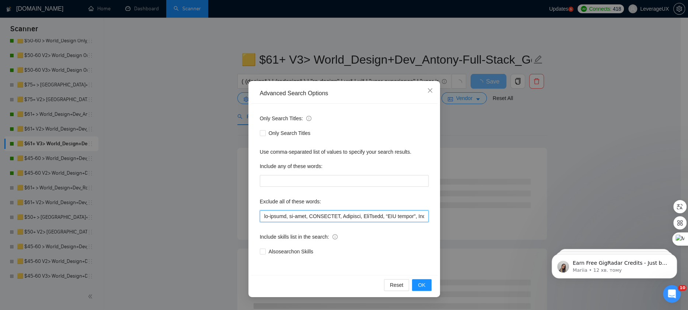
click at [344, 219] on input "text" at bounding box center [344, 217] width 169 height 12
paste input "Urgent, Co-Founder, "coach to teach","
type input "lo-ipsumd, si-amet, CONSECTET, Adipis, El-Seddoei, "tempo in utlab", Etdolore, …"
click at [422, 281] on span "OK" at bounding box center [421, 285] width 7 height 8
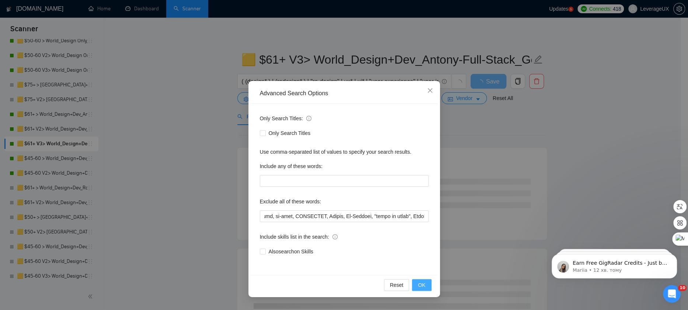
scroll to position [0, 0]
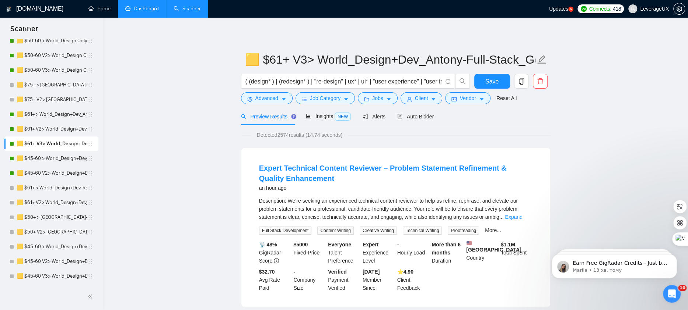
click at [144, 10] on link "Dashboard" at bounding box center [142, 9] width 34 height 6
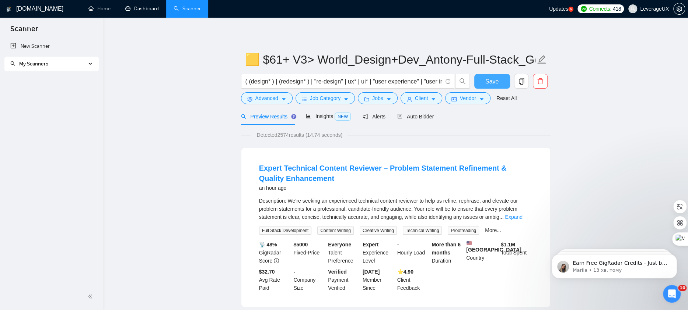
click at [491, 83] on span "Save" at bounding box center [491, 81] width 13 height 9
click at [148, 12] on link "Dashboard" at bounding box center [142, 9] width 34 height 6
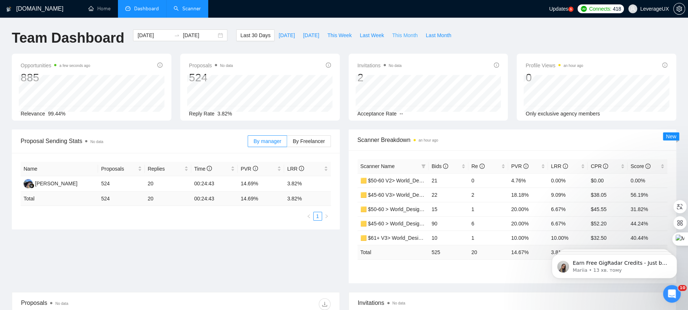
click at [410, 35] on span "This Month" at bounding box center [404, 35] width 25 height 8
type input "[DATE]"
click at [428, 34] on span "Last Month" at bounding box center [437, 35] width 25 height 8
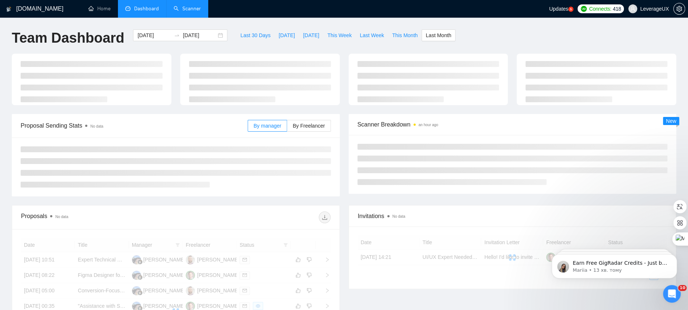
type input "[DATE]"
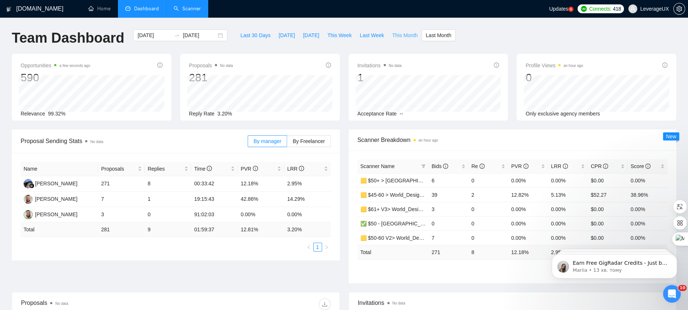
click at [413, 36] on span "This Month" at bounding box center [404, 35] width 25 height 8
type input "[DATE]"
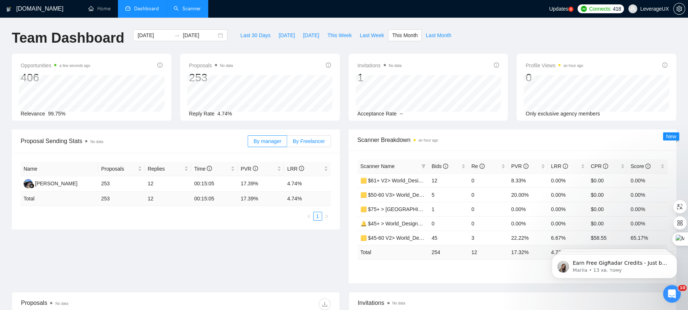
click at [319, 146] on label "By Freelancer" at bounding box center [308, 142] width 43 height 12
click at [287, 143] on input "By Freelancer" at bounding box center [287, 143] width 0 height 0
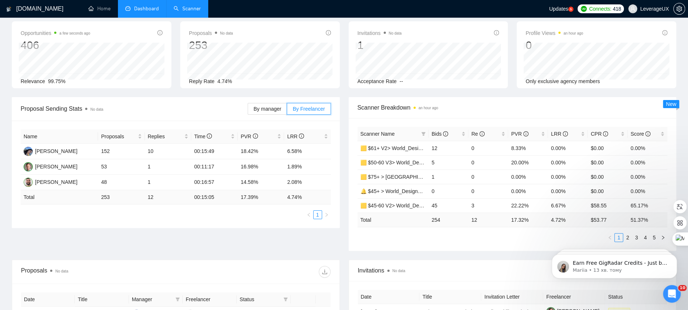
scroll to position [32, 0]
click at [445, 132] on icon "info-circle" at bounding box center [445, 133] width 5 height 5
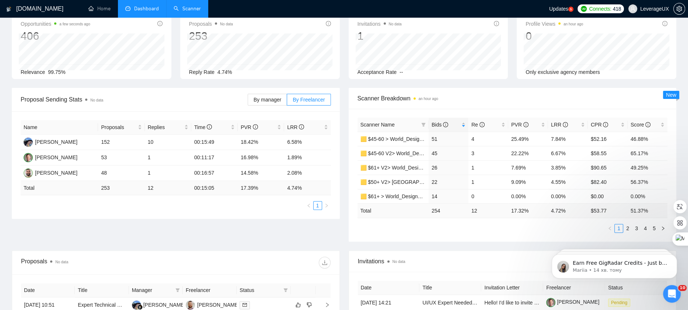
scroll to position [44, 0]
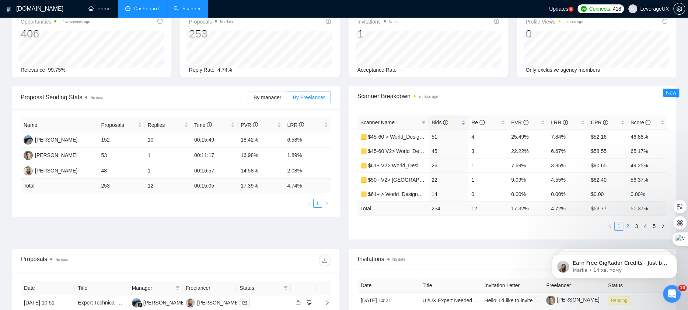
click at [629, 224] on link "2" at bounding box center [627, 226] width 8 height 8
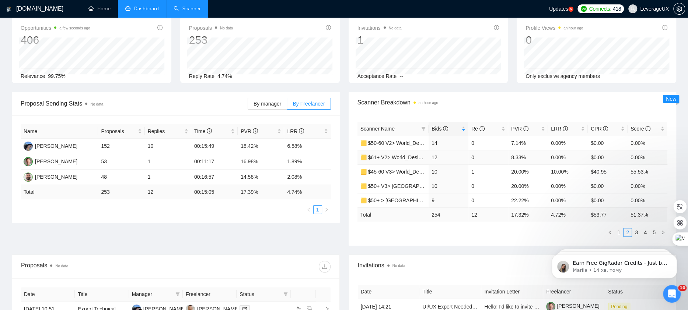
scroll to position [40, 0]
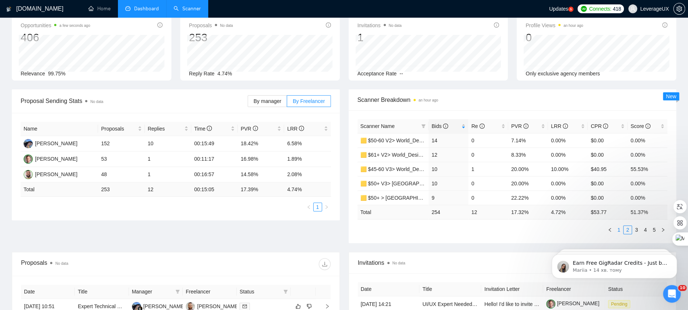
click at [618, 227] on link "1" at bounding box center [618, 230] width 8 height 8
